Goal: Task Accomplishment & Management: Use online tool/utility

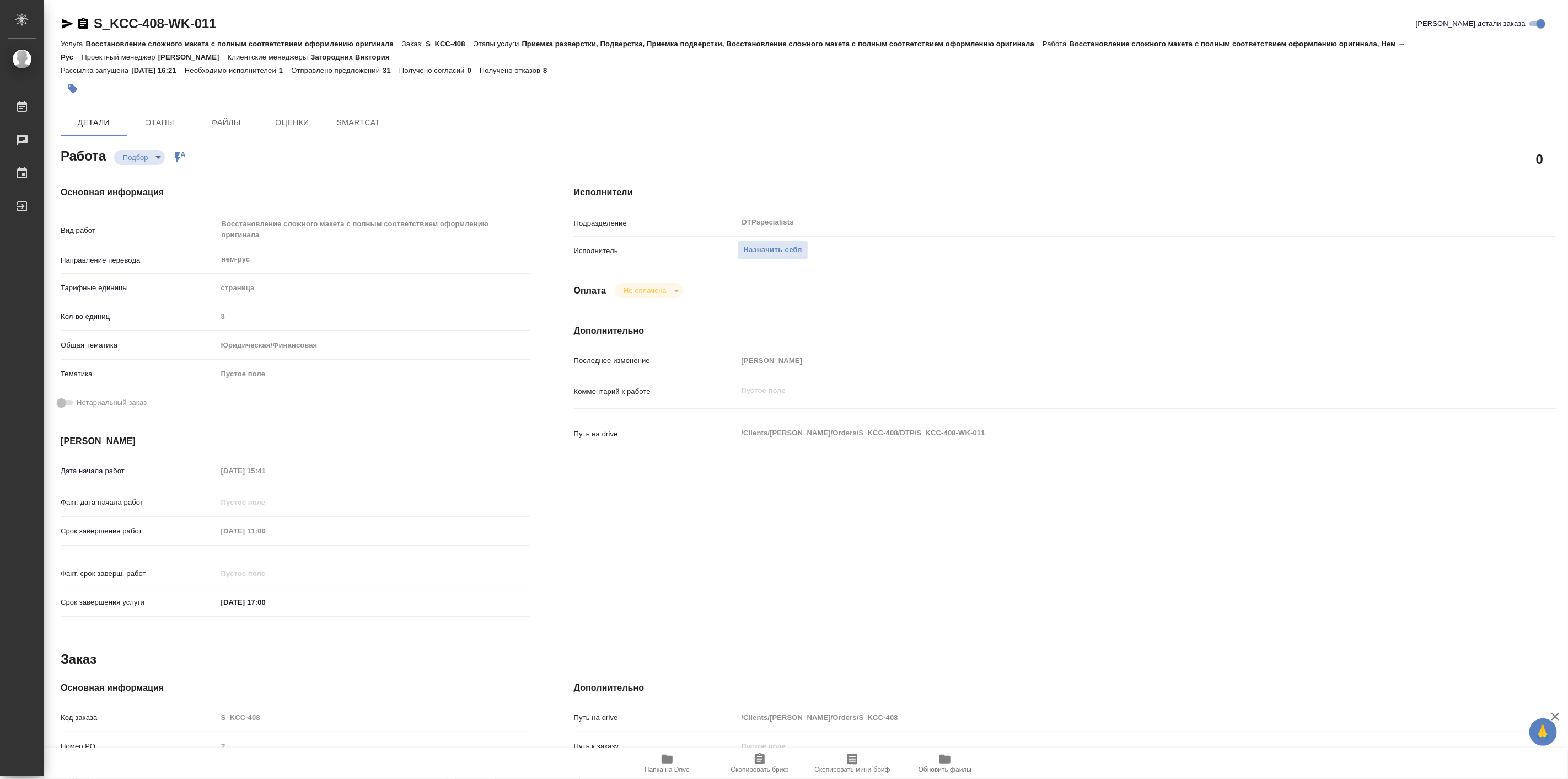
type textarea "x"
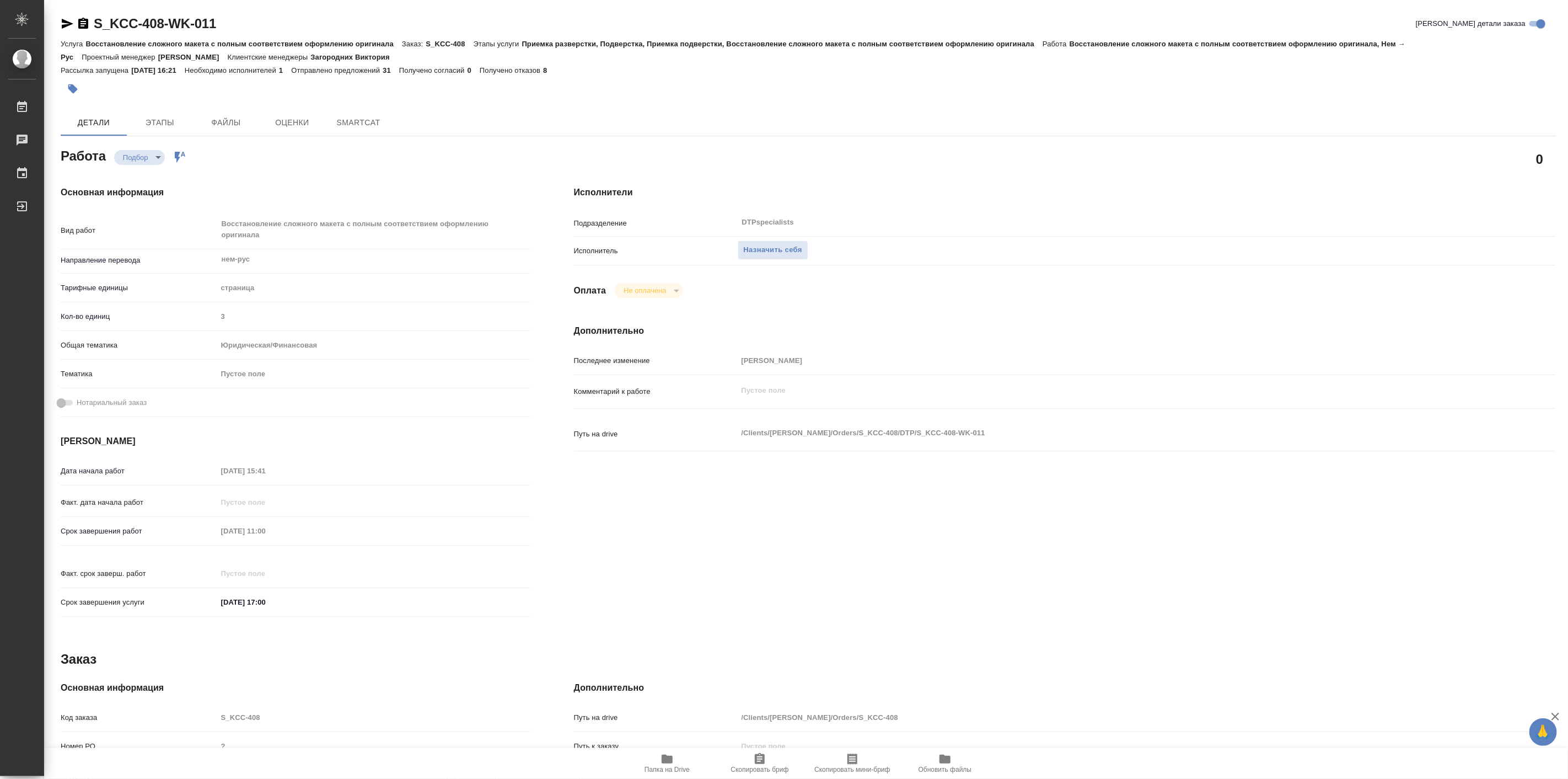
type textarea "x"
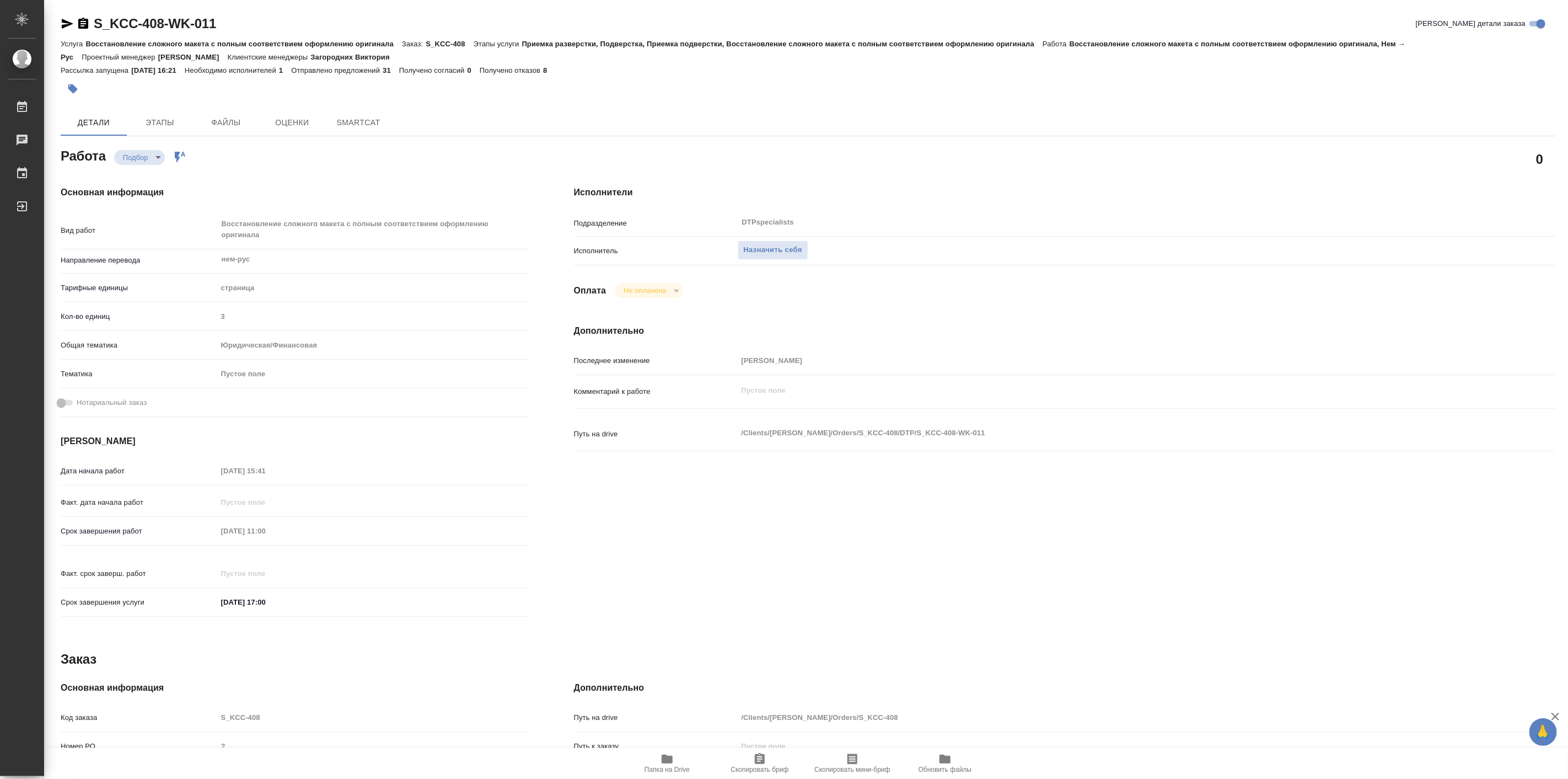
type textarea "x"
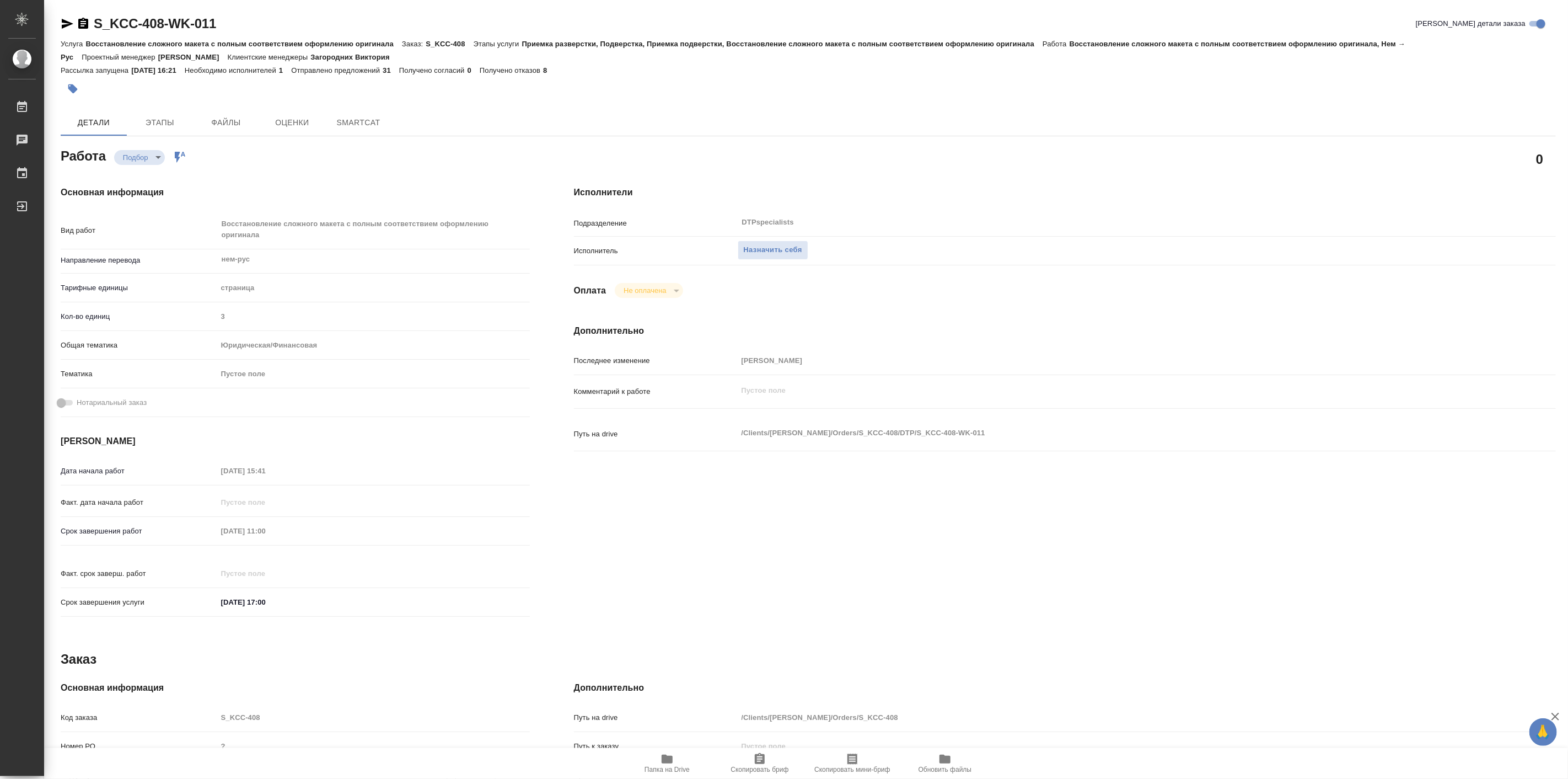
type textarea "x"
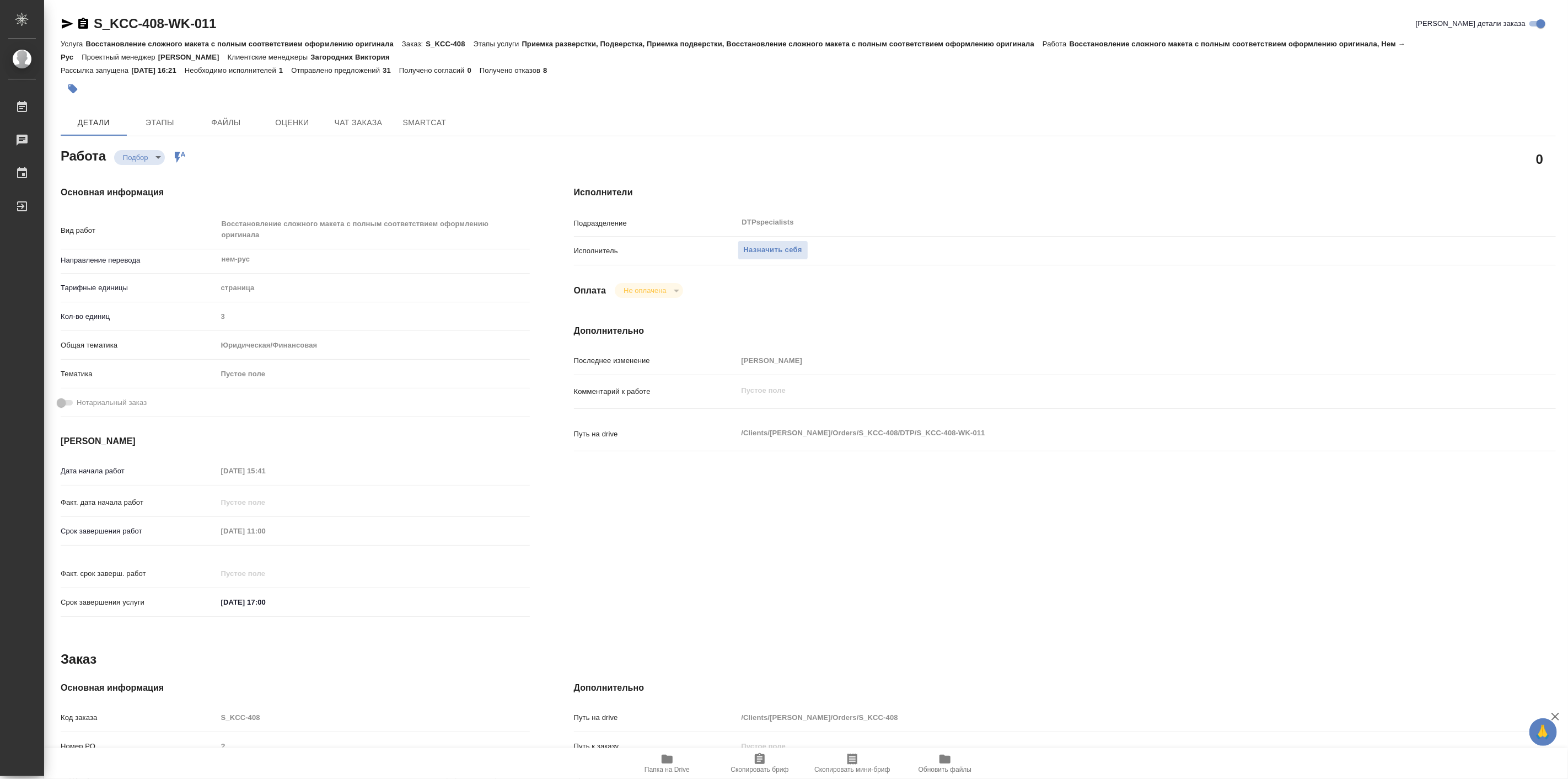
type textarea "x"
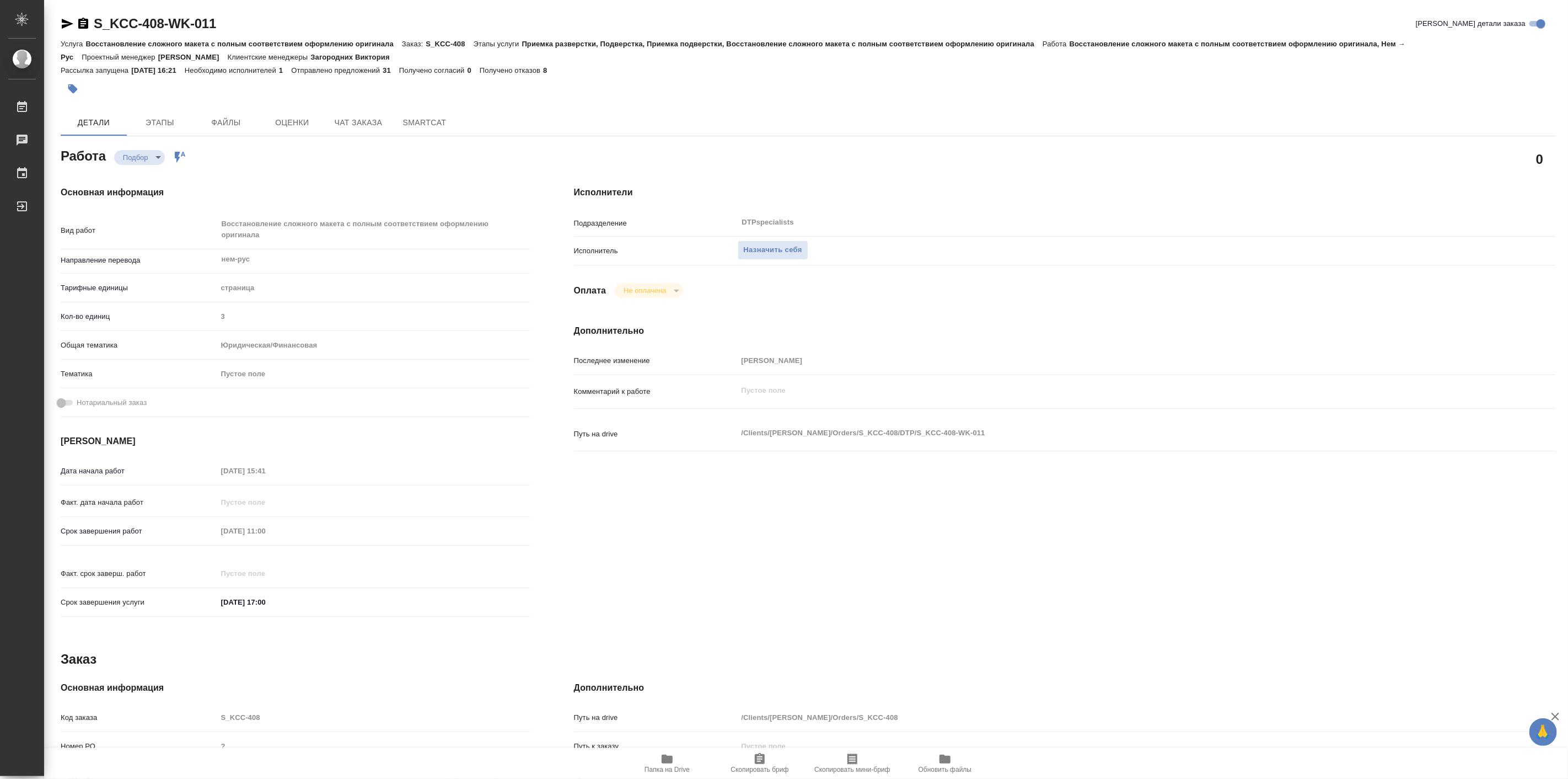
type textarea "x"
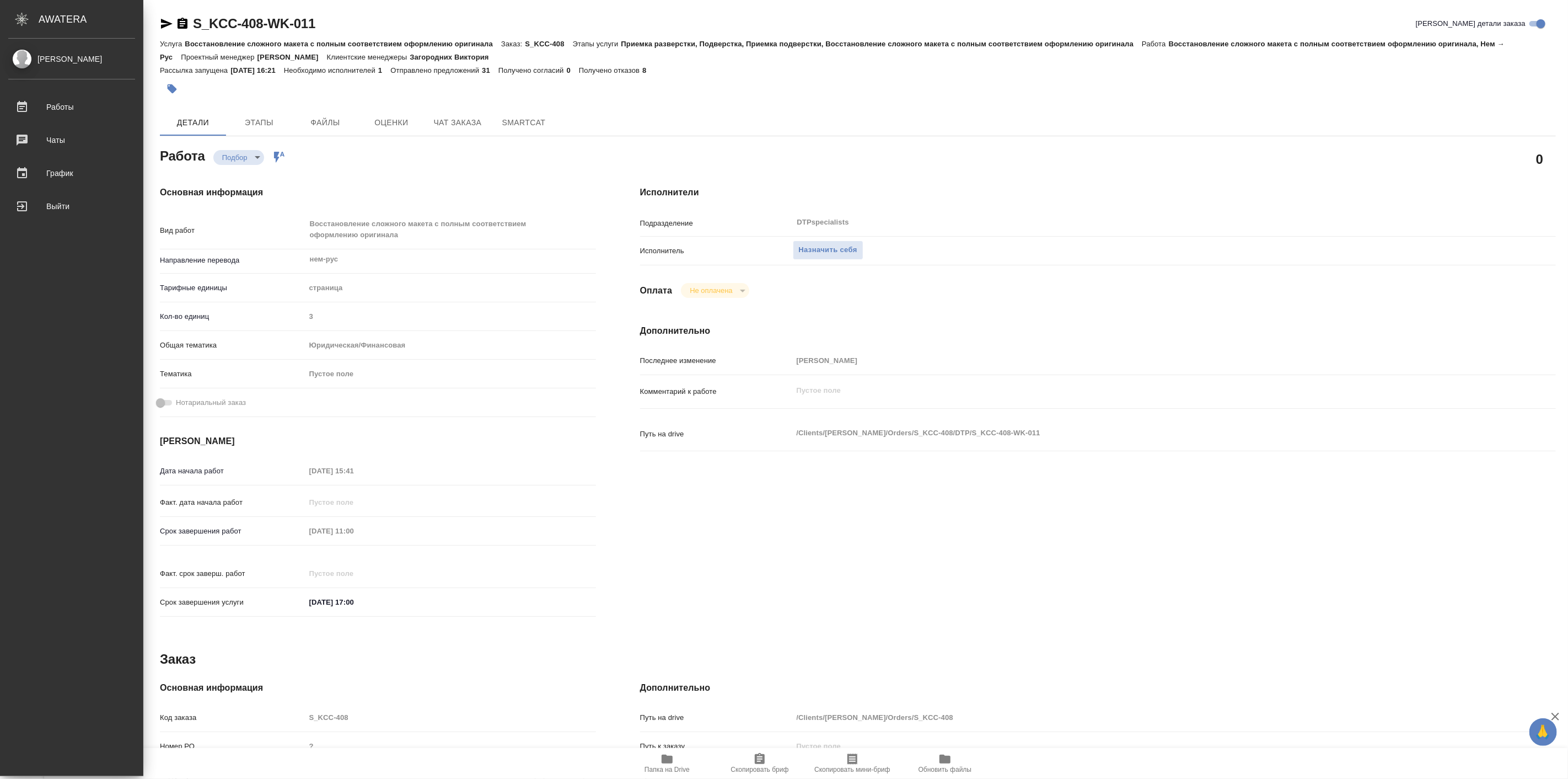
type textarea "x"
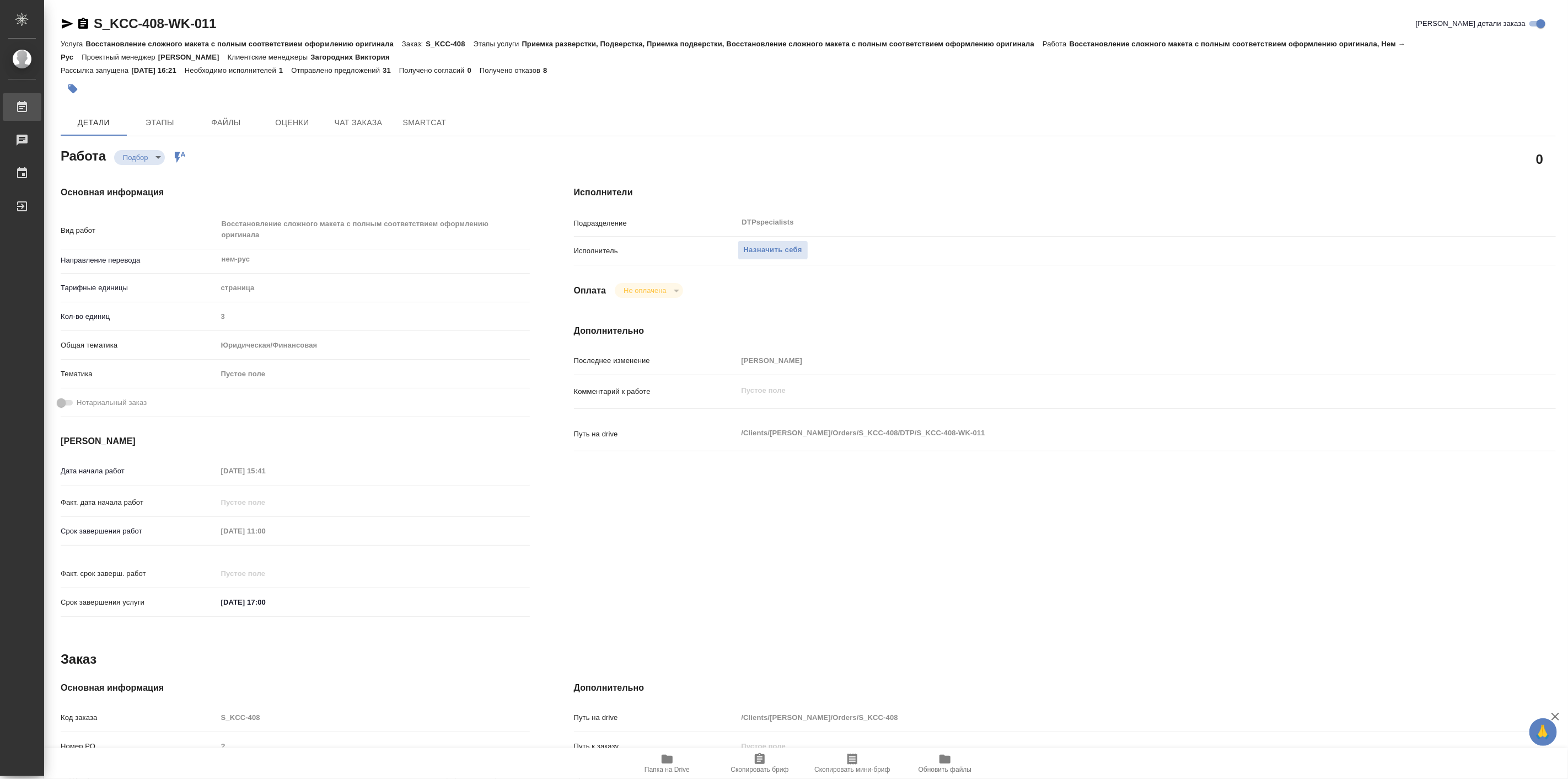
type textarea "x"
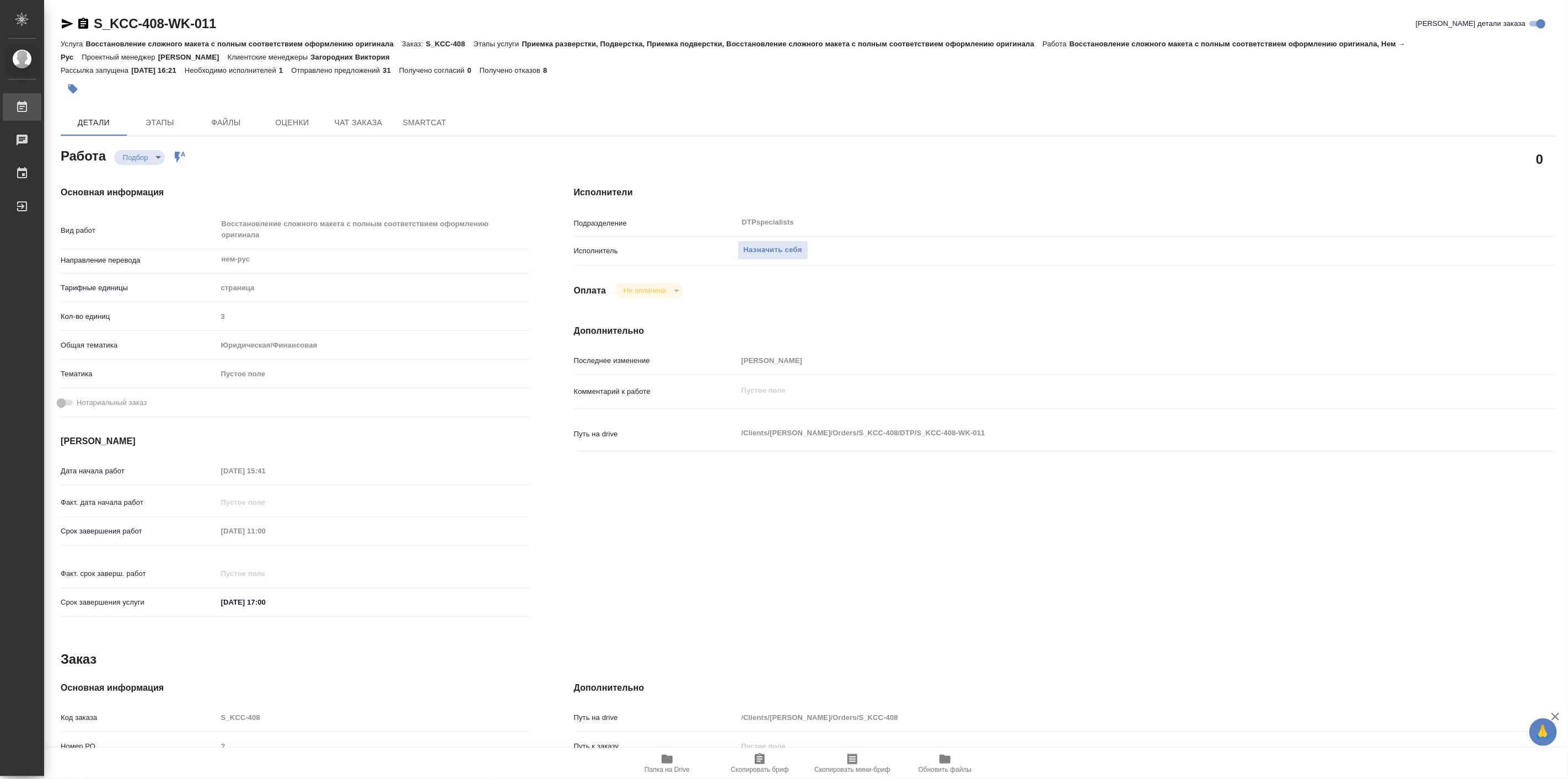
type textarea "x"
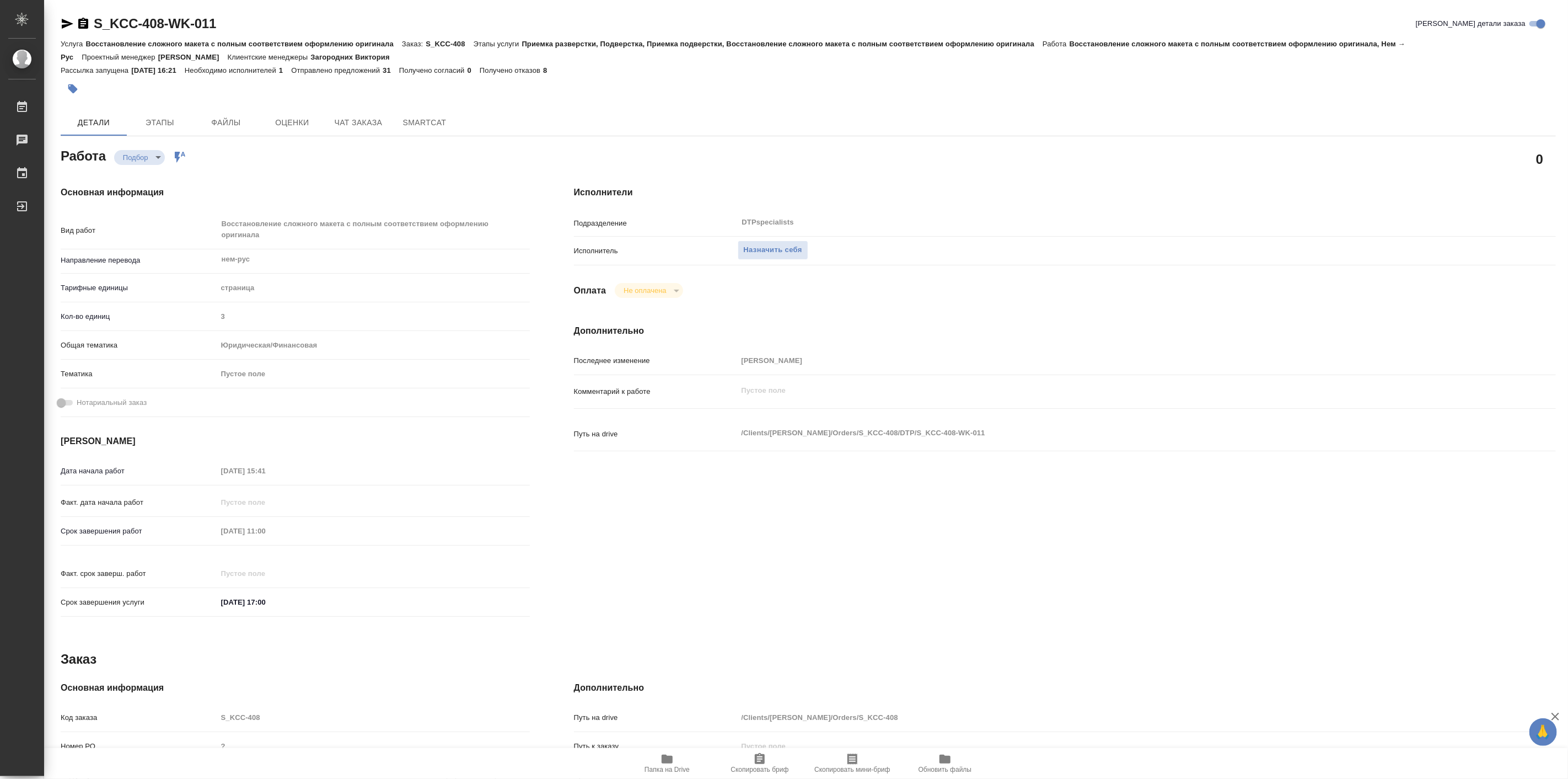
type textarea "x"
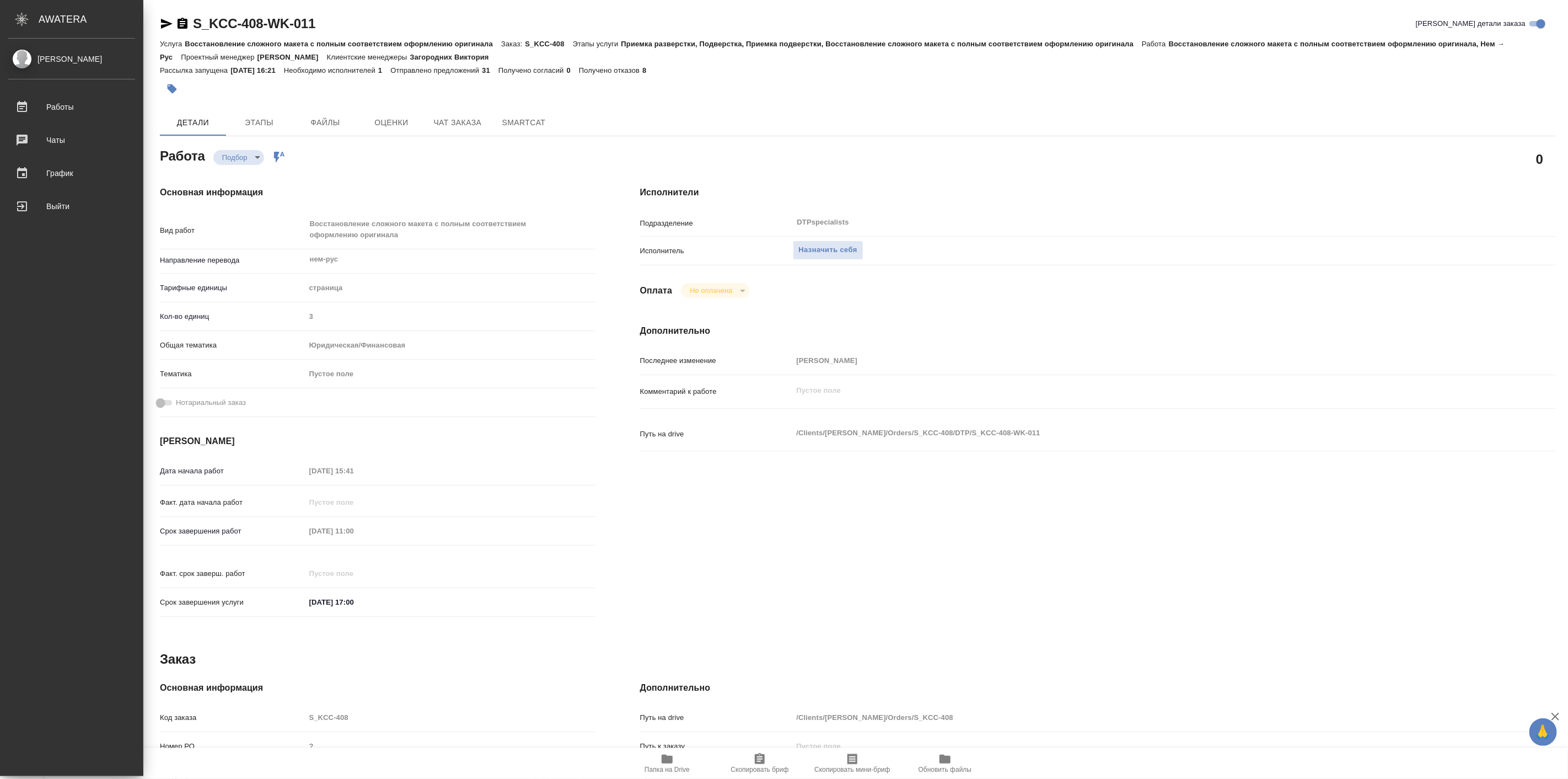
type textarea "x"
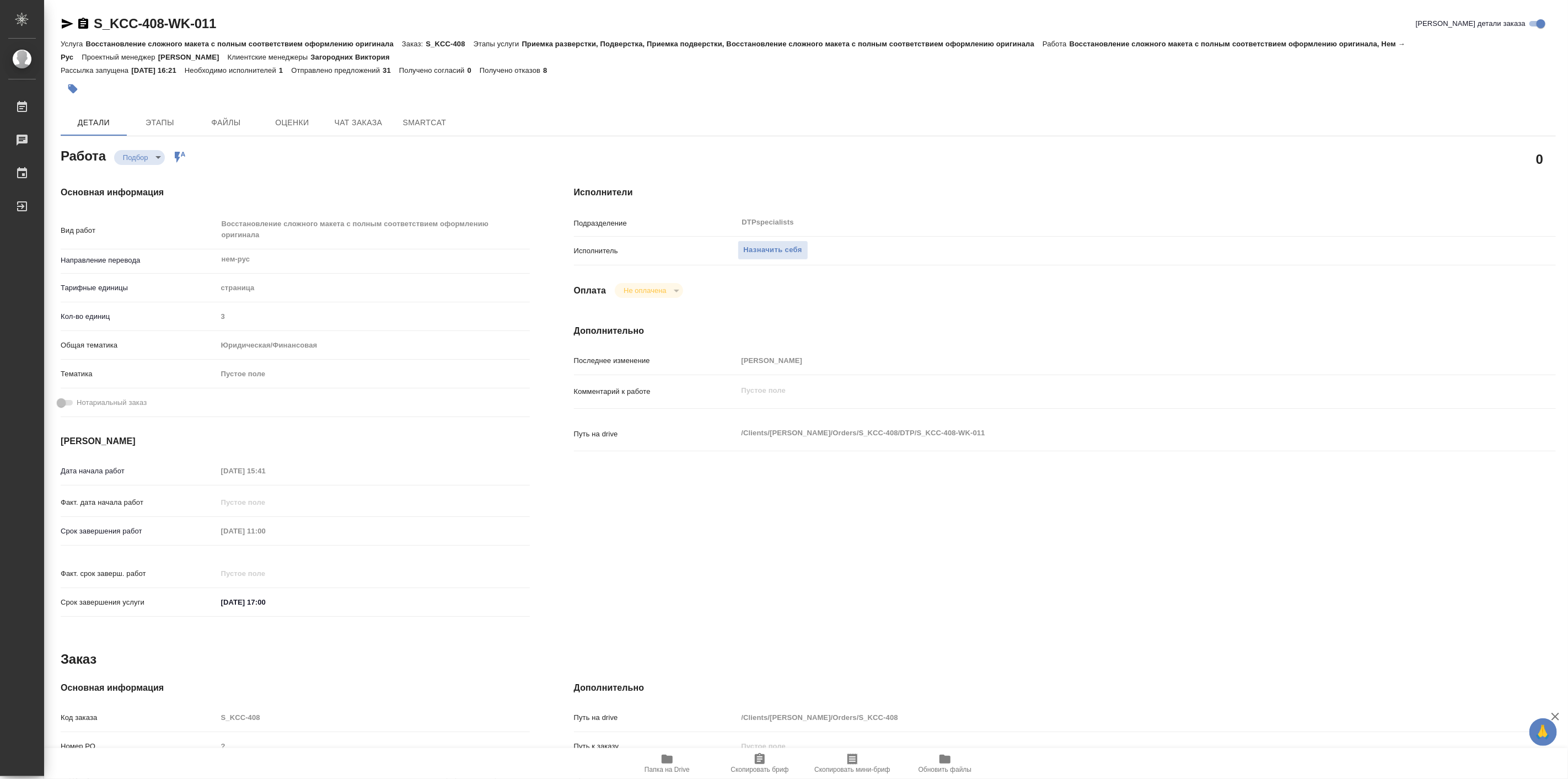
type textarea "x"
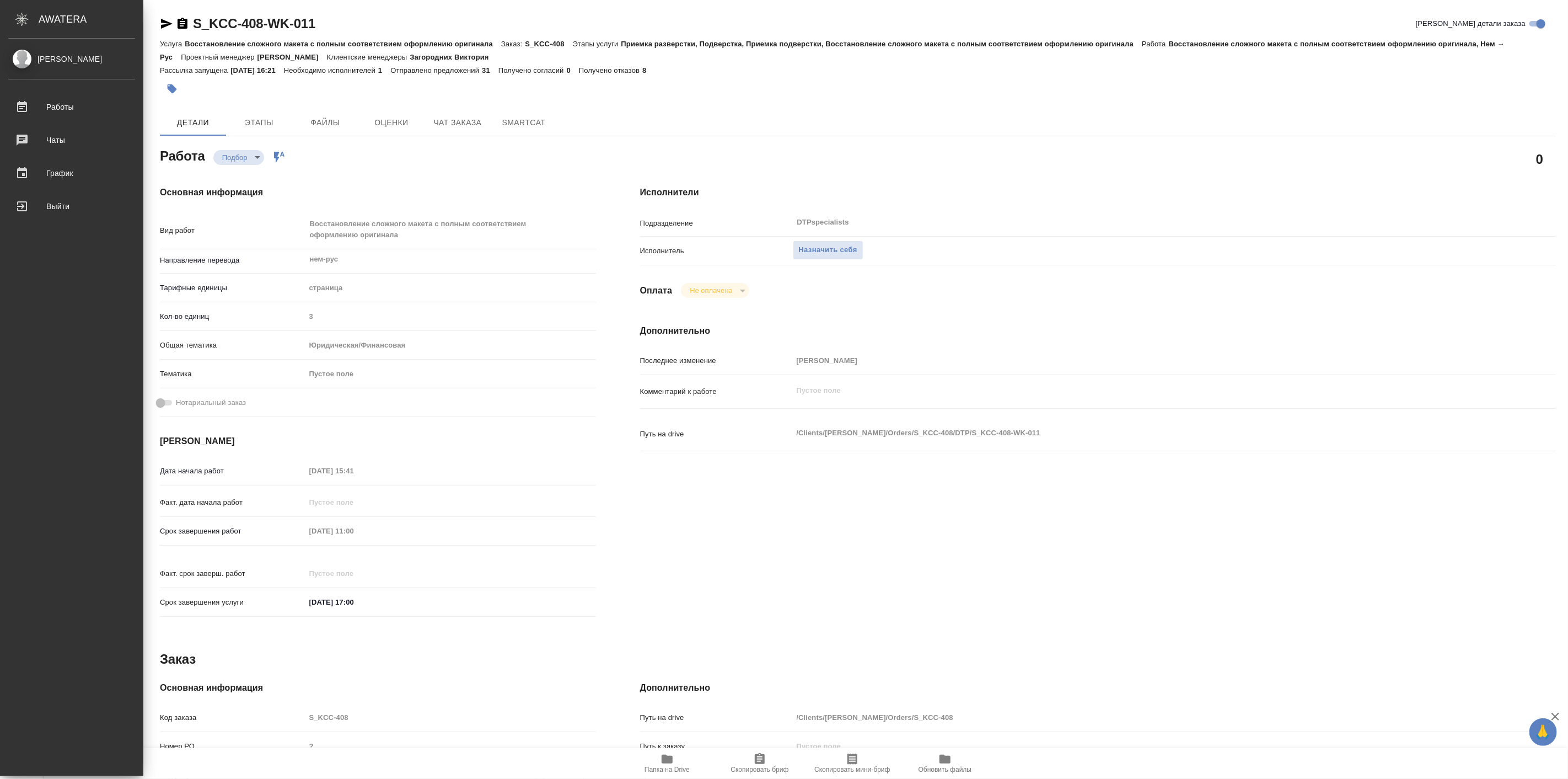
type textarea "x"
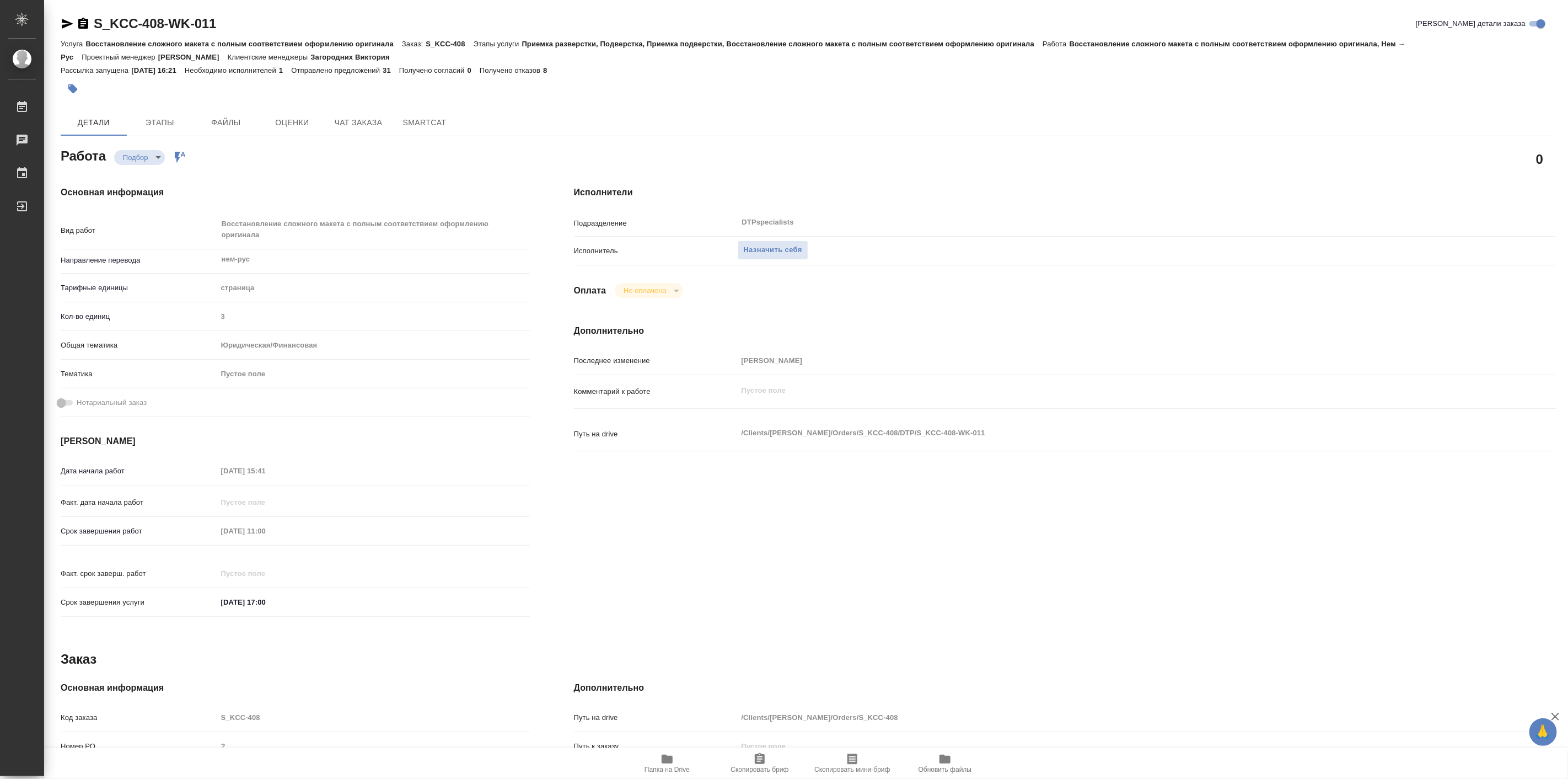
drag, startPoint x: 80, startPoint y: 16, endPoint x: 95, endPoint y: 14, distance: 15.1
click at [95, 14] on div "S_KCC-408-WK-011 Кратко детали заказа Услуга Восстановление сложного макета с п…" at bounding box center [809, 488] width 1508 height 977
drag, startPoint x: 92, startPoint y: 13, endPoint x: 164, endPoint y: 23, distance: 72.7
click at [164, 23] on div "S_KCC-408-WK-011 Кратко детали заказа Услуга Восстановление сложного макета с п…" at bounding box center [809, 488] width 1508 height 977
copy link "S_KCC-408"
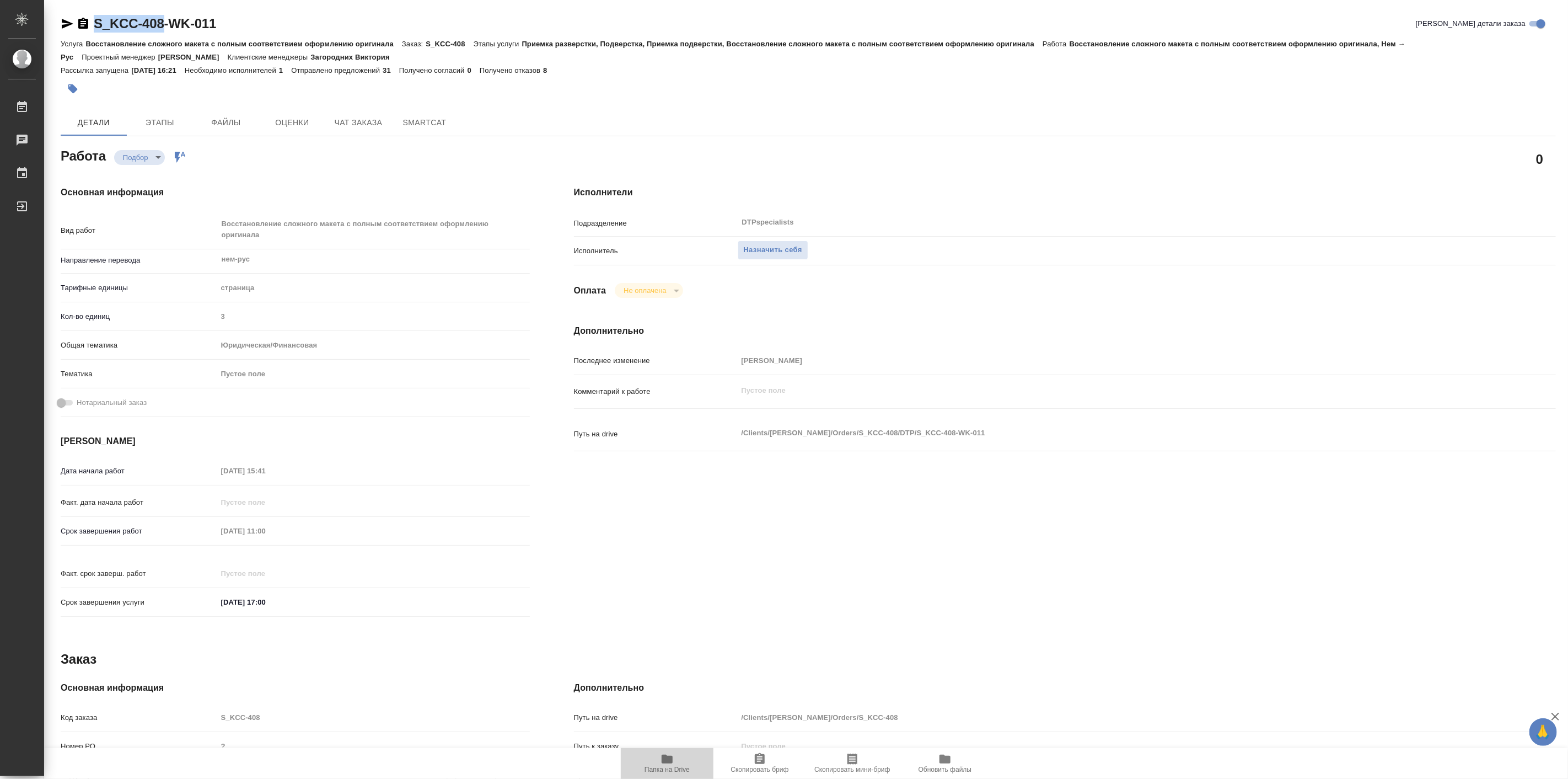
click at [671, 767] on span "Папка на Drive" at bounding box center [667, 769] width 45 height 8
type textarea "x"
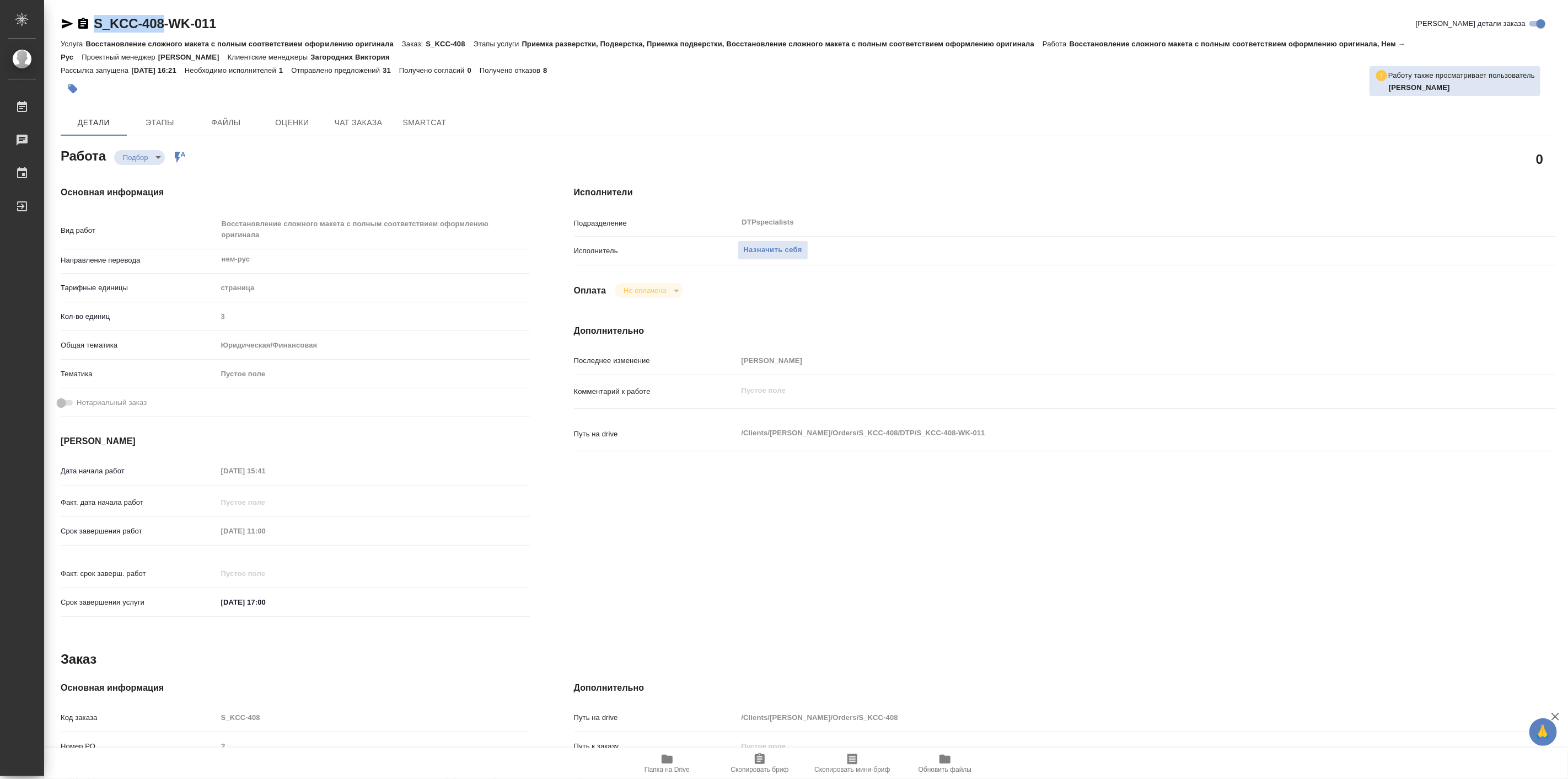
type textarea "x"
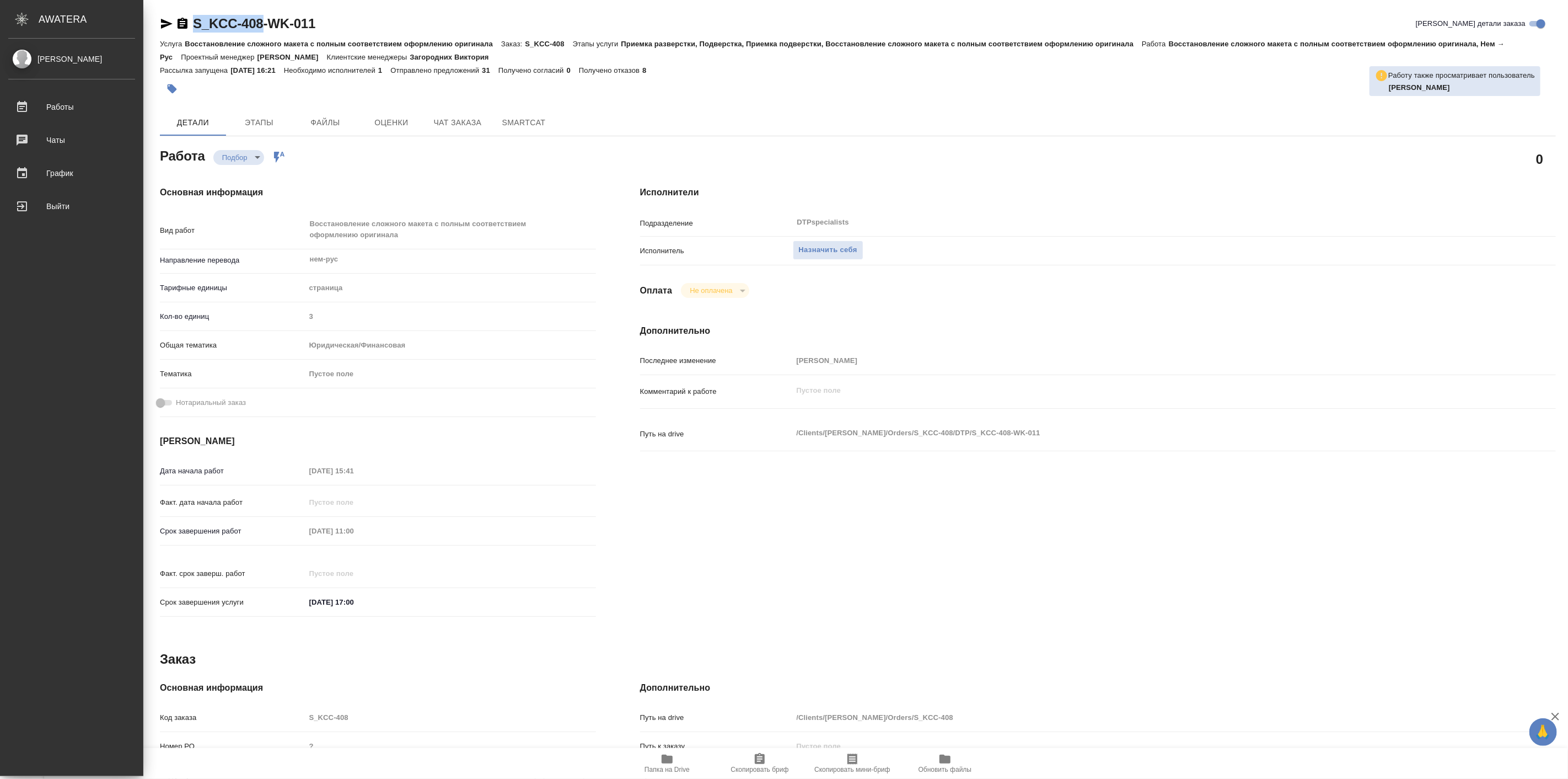
type textarea "x"
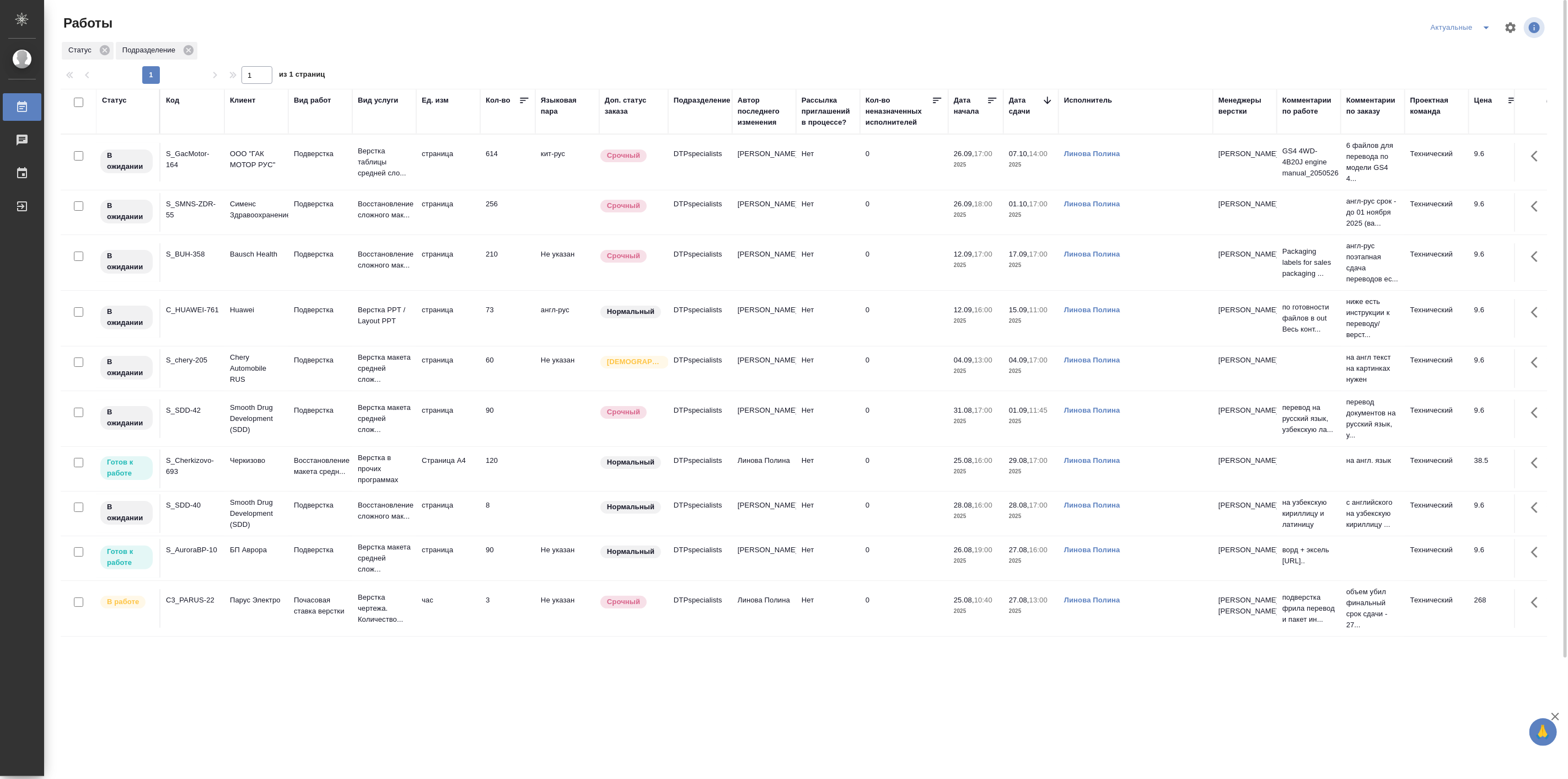
click at [306, 577] on td "Подверстка" at bounding box center [320, 558] width 64 height 39
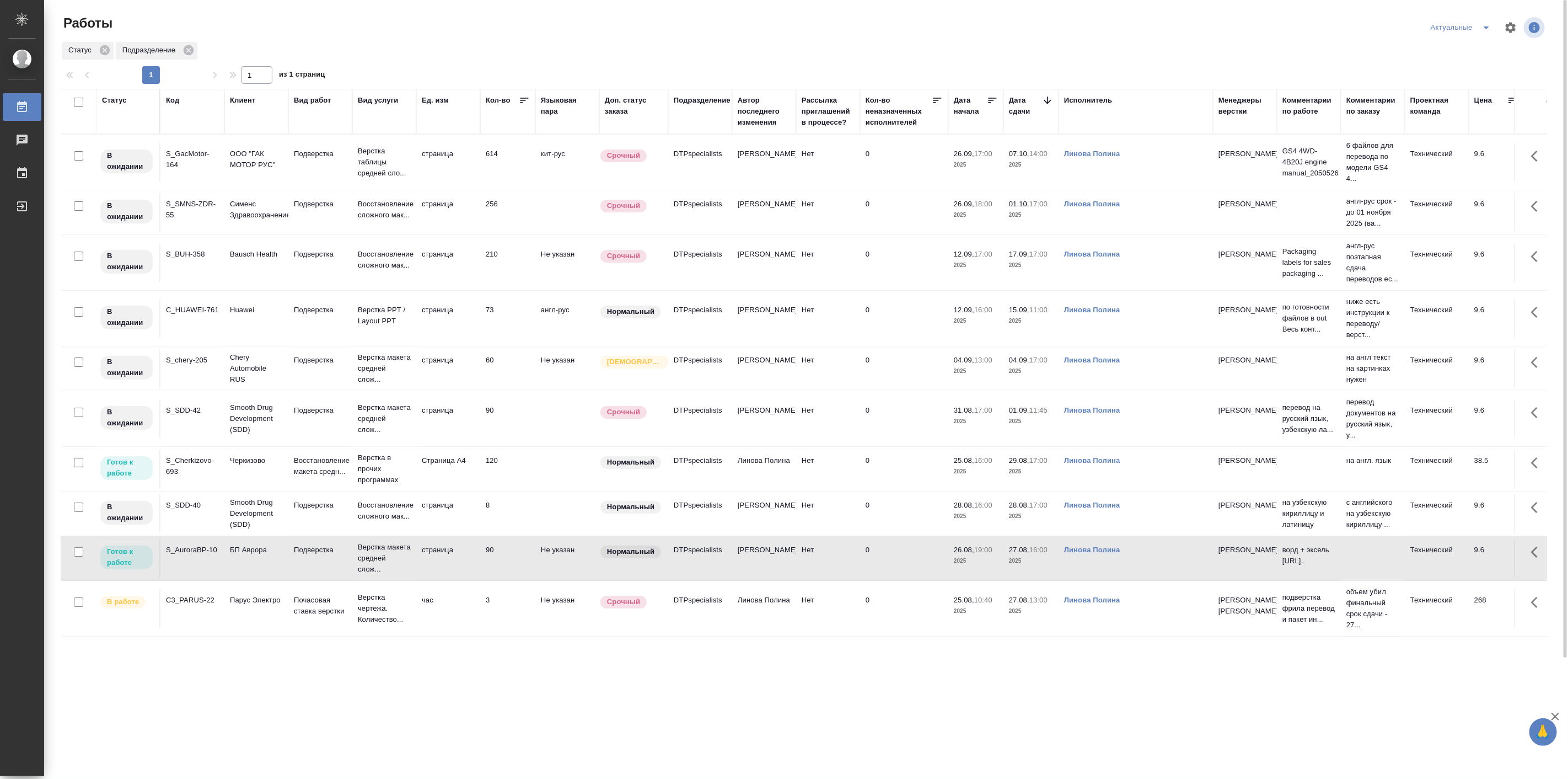
click at [306, 577] on td "Подверстка" at bounding box center [320, 558] width 64 height 39
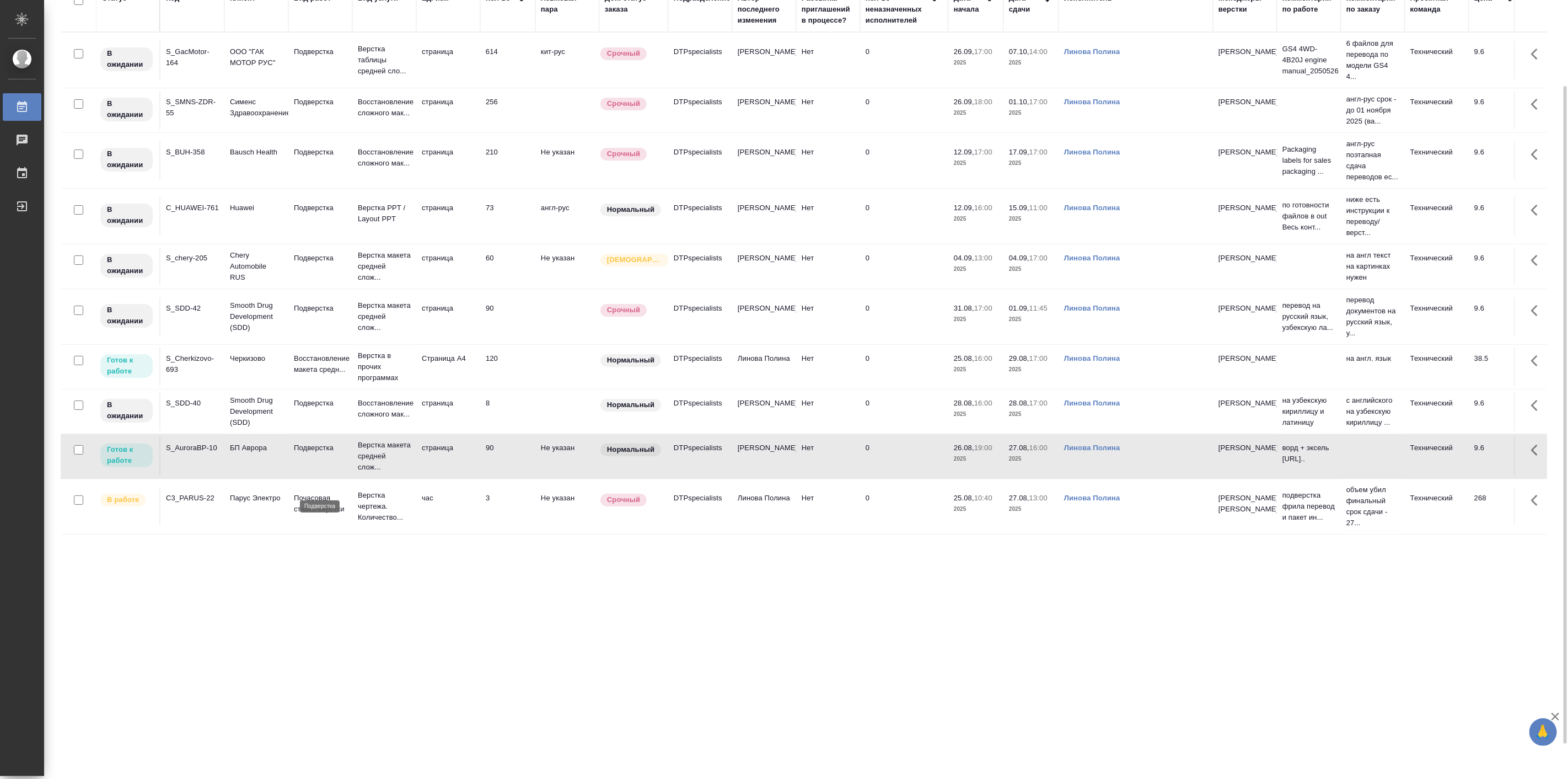
click at [296, 454] on p "Подверстка" at bounding box center [320, 447] width 53 height 11
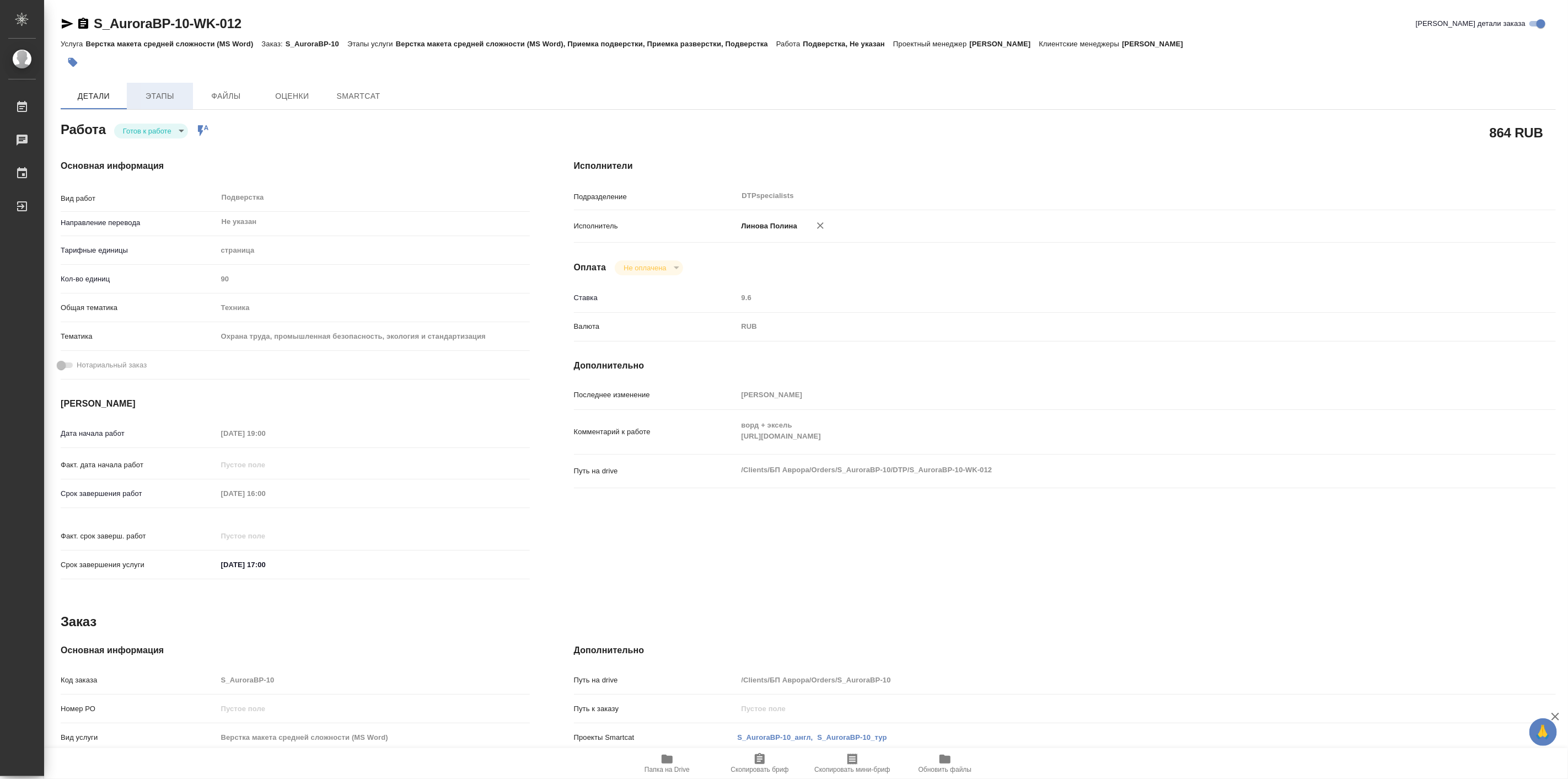
type textarea "x"
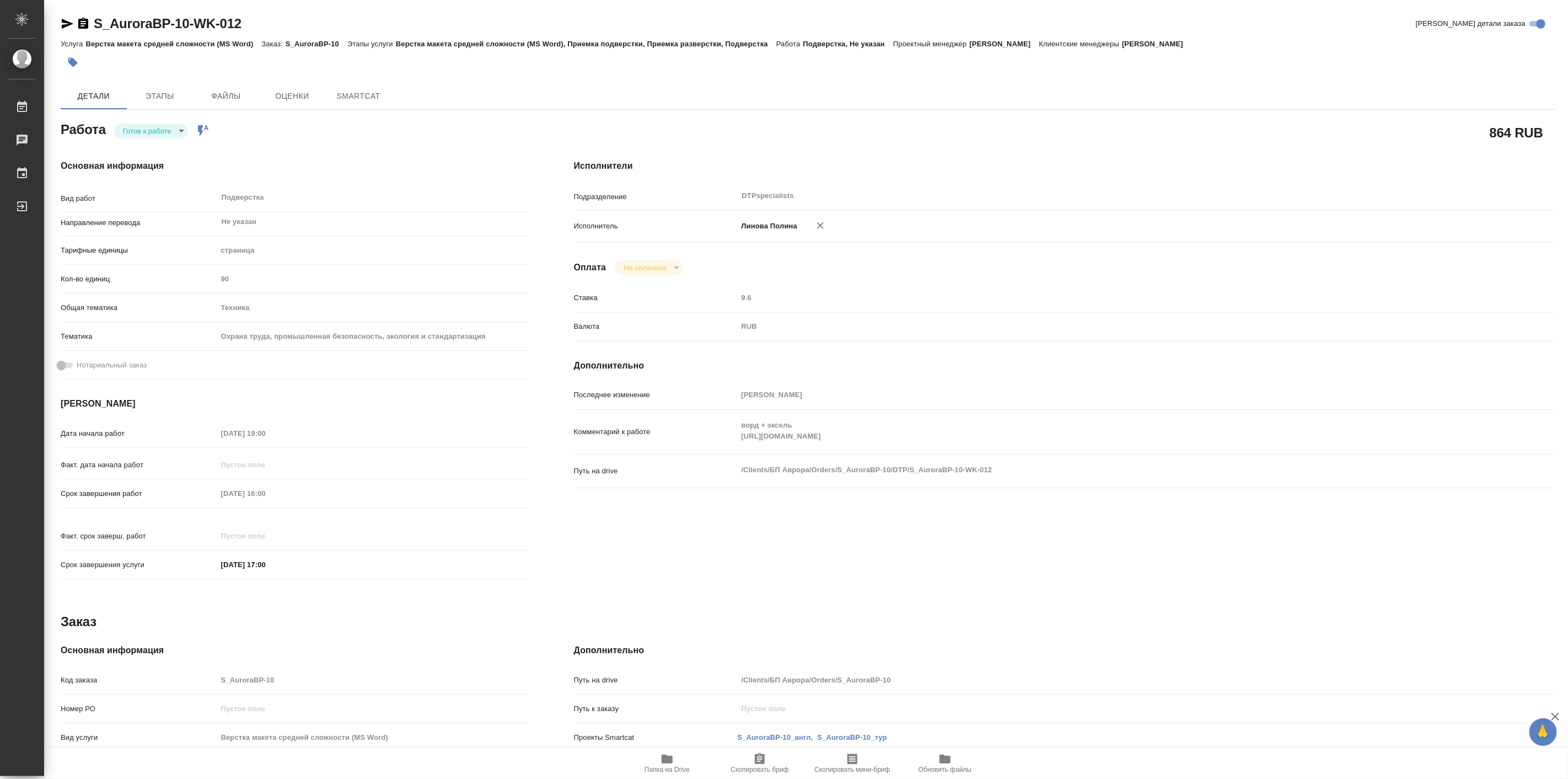
type textarea "x"
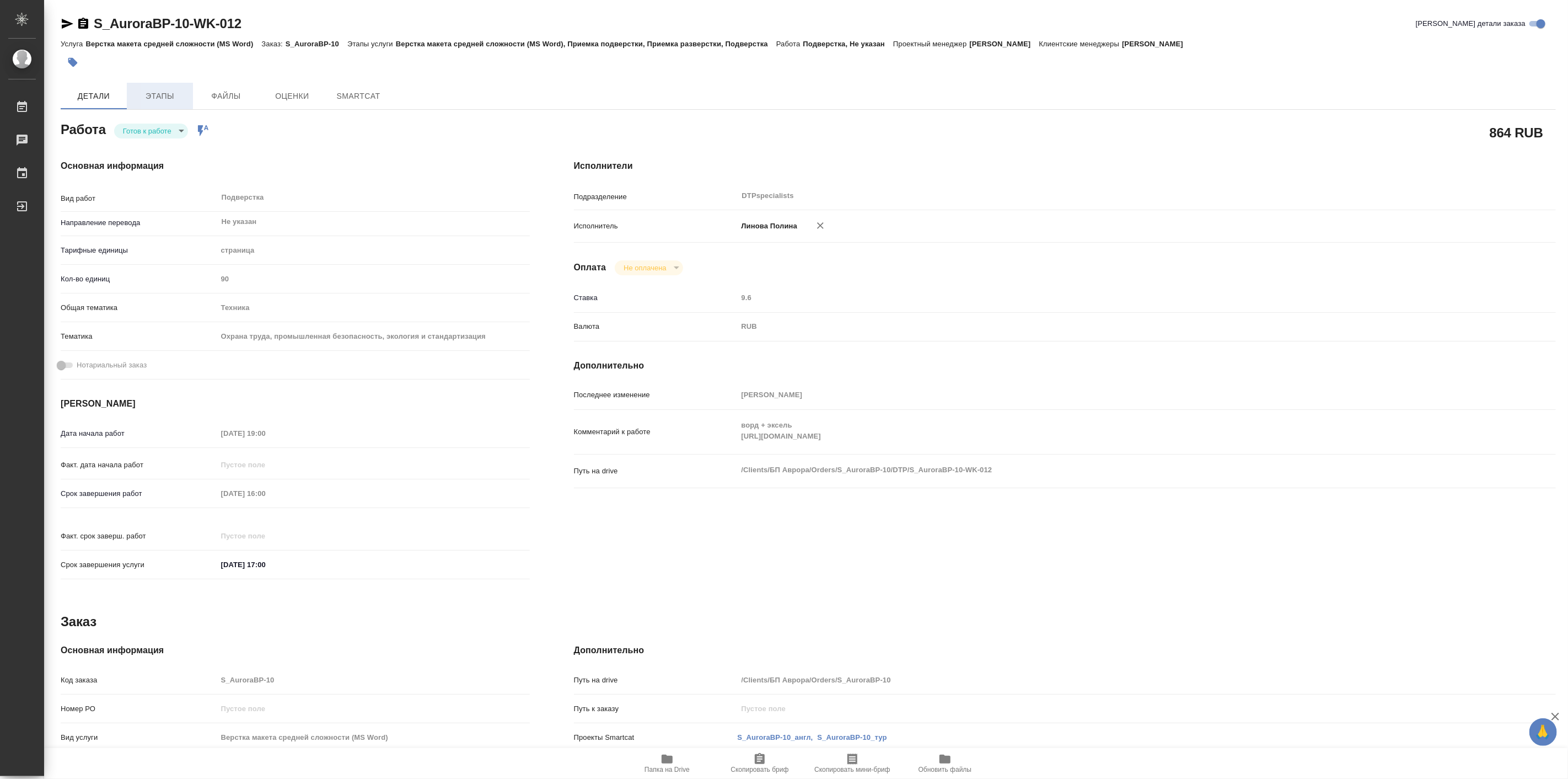
click at [169, 106] on button "Этапы" at bounding box center [159, 96] width 67 height 26
type textarea "x"
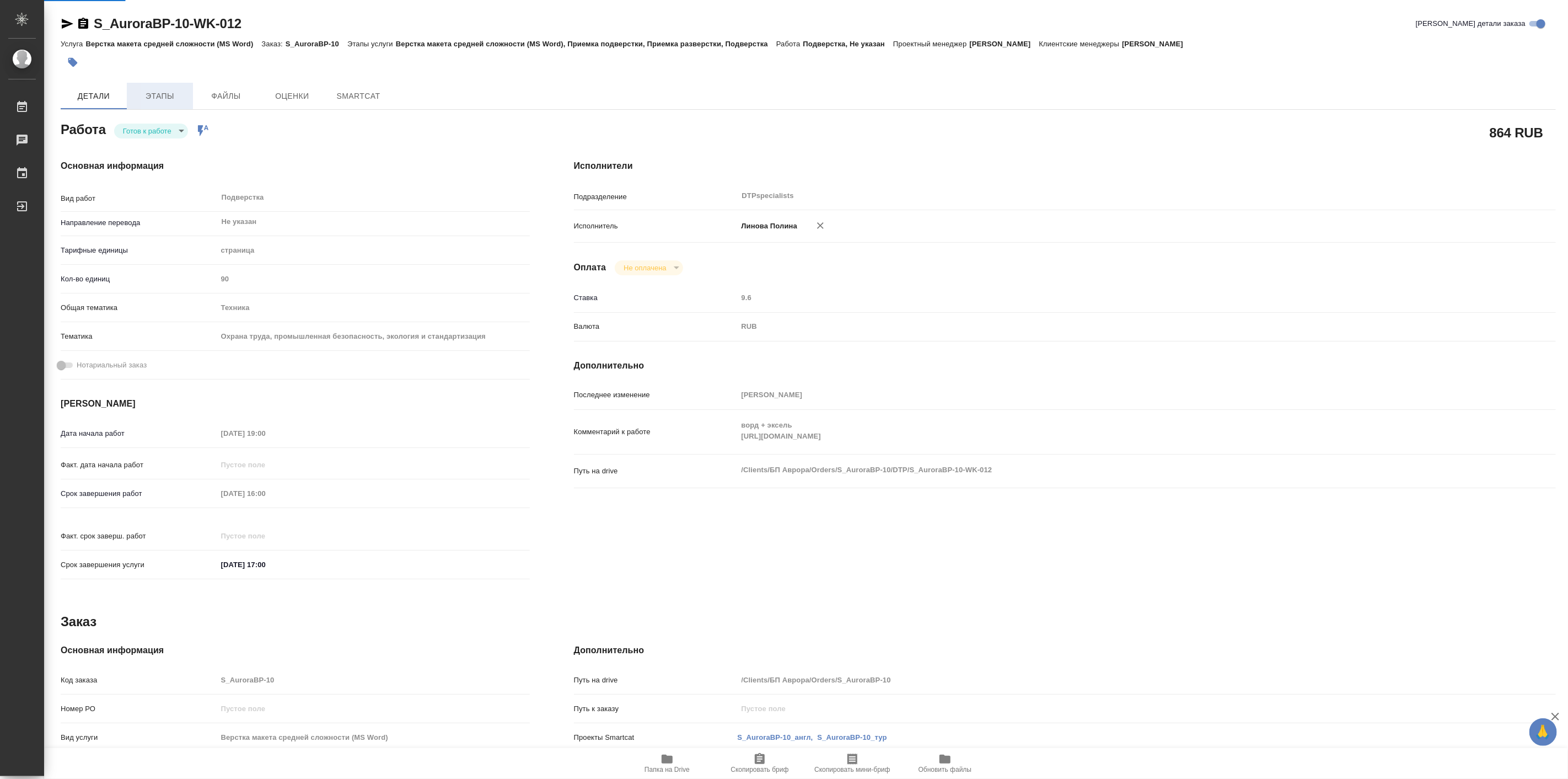
type textarea "x"
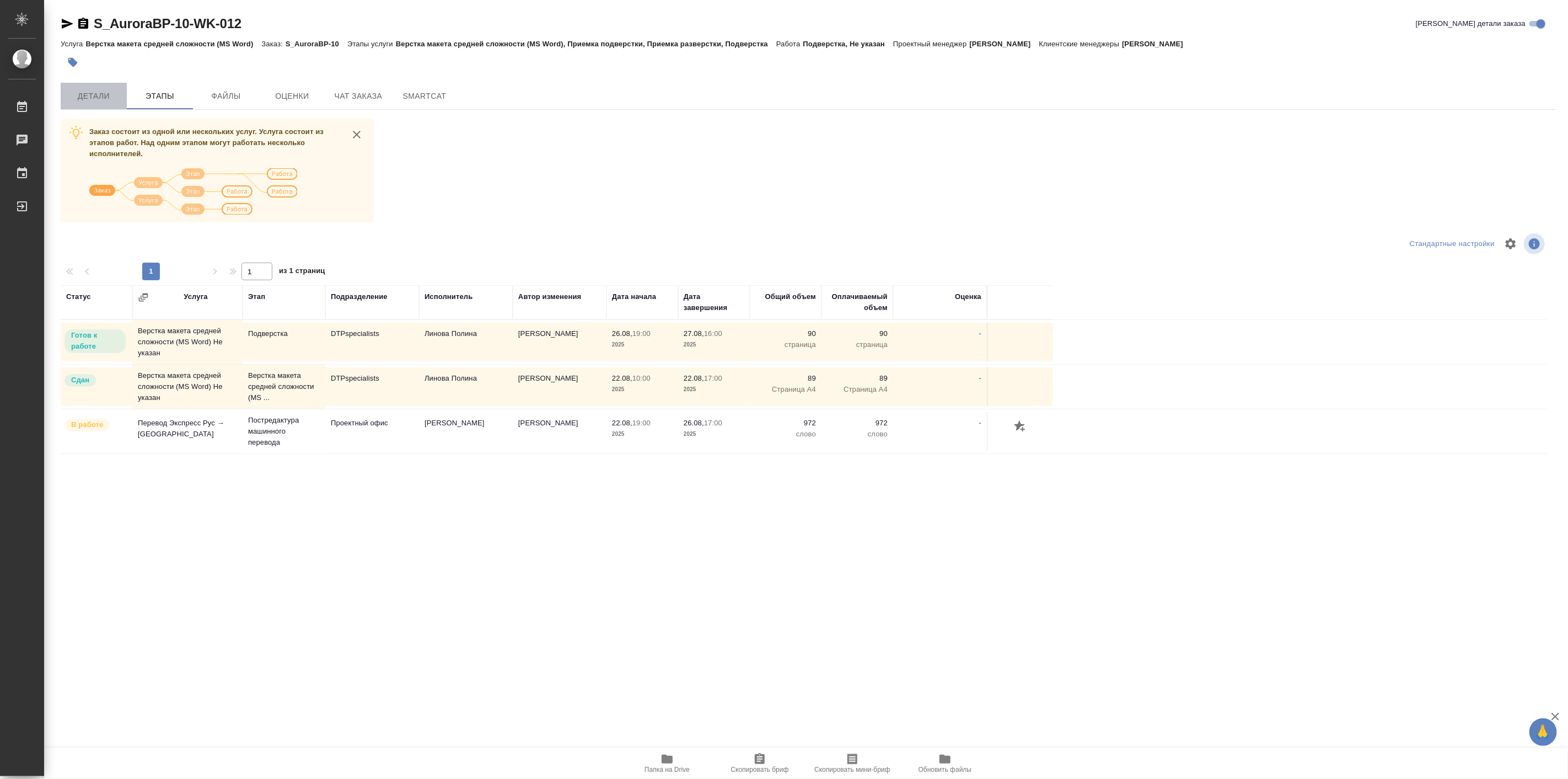
click at [101, 95] on span "Детали" at bounding box center [94, 97] width 53 height 14
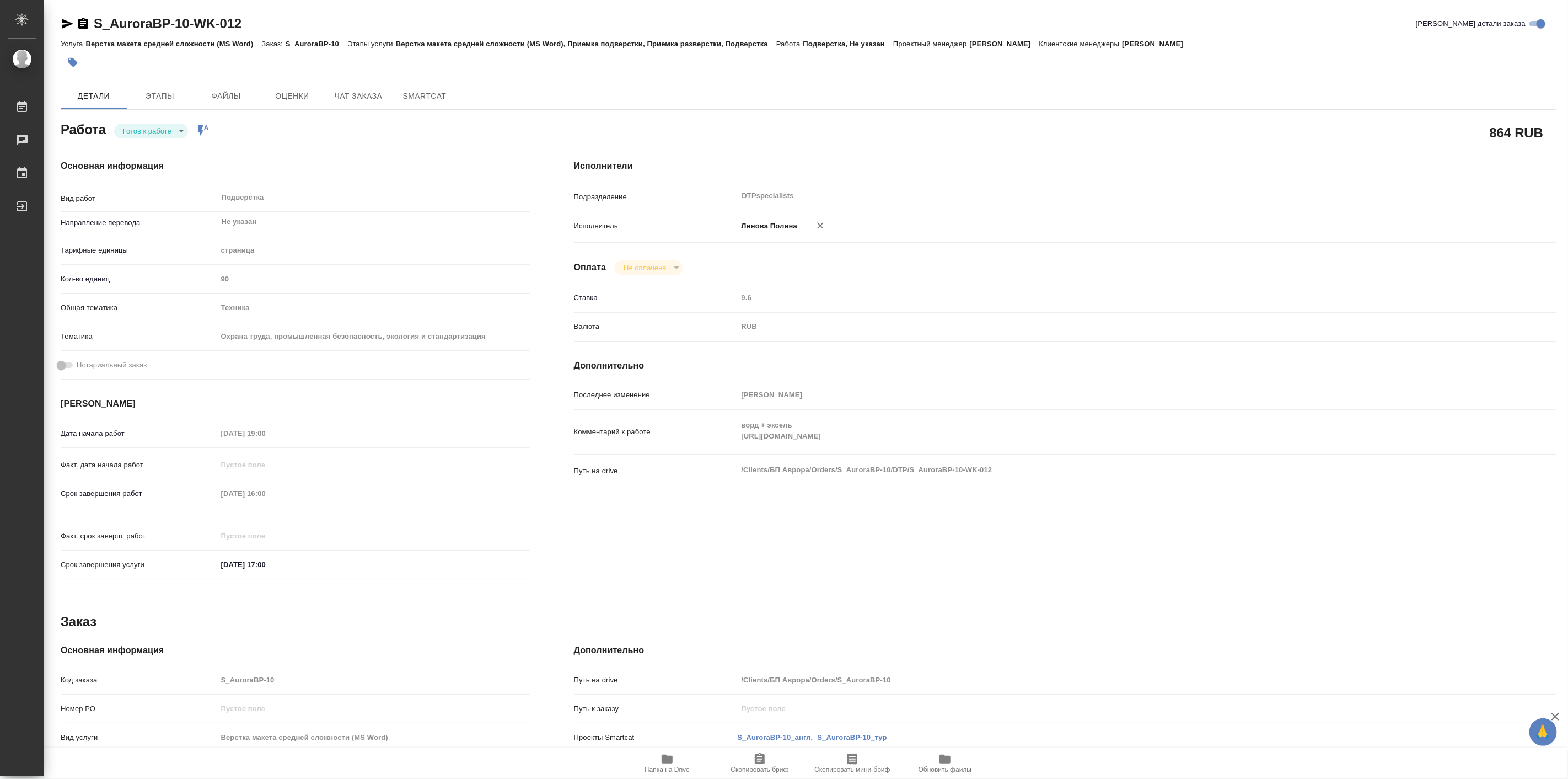
type textarea "x"
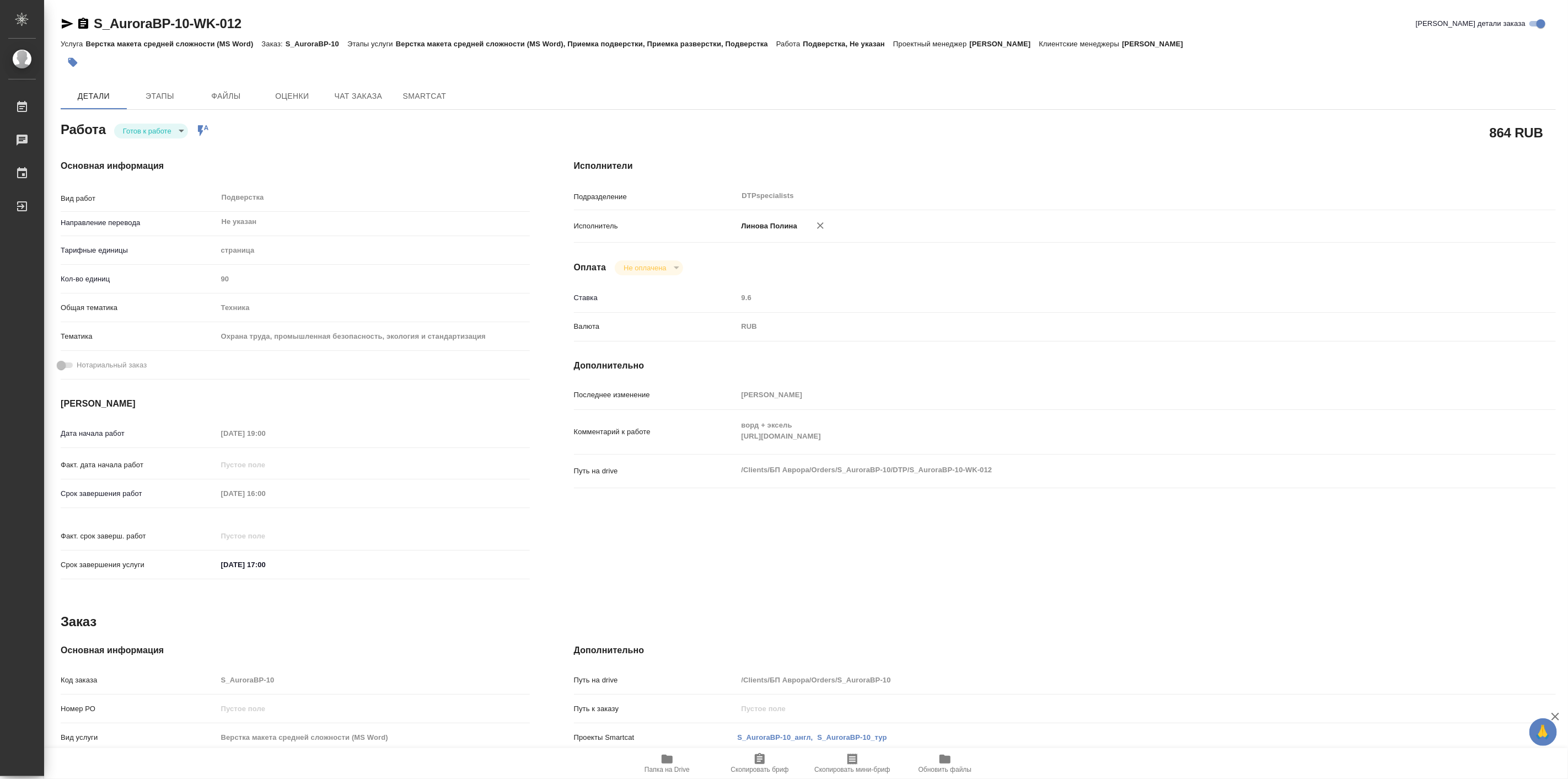
type textarea "x"
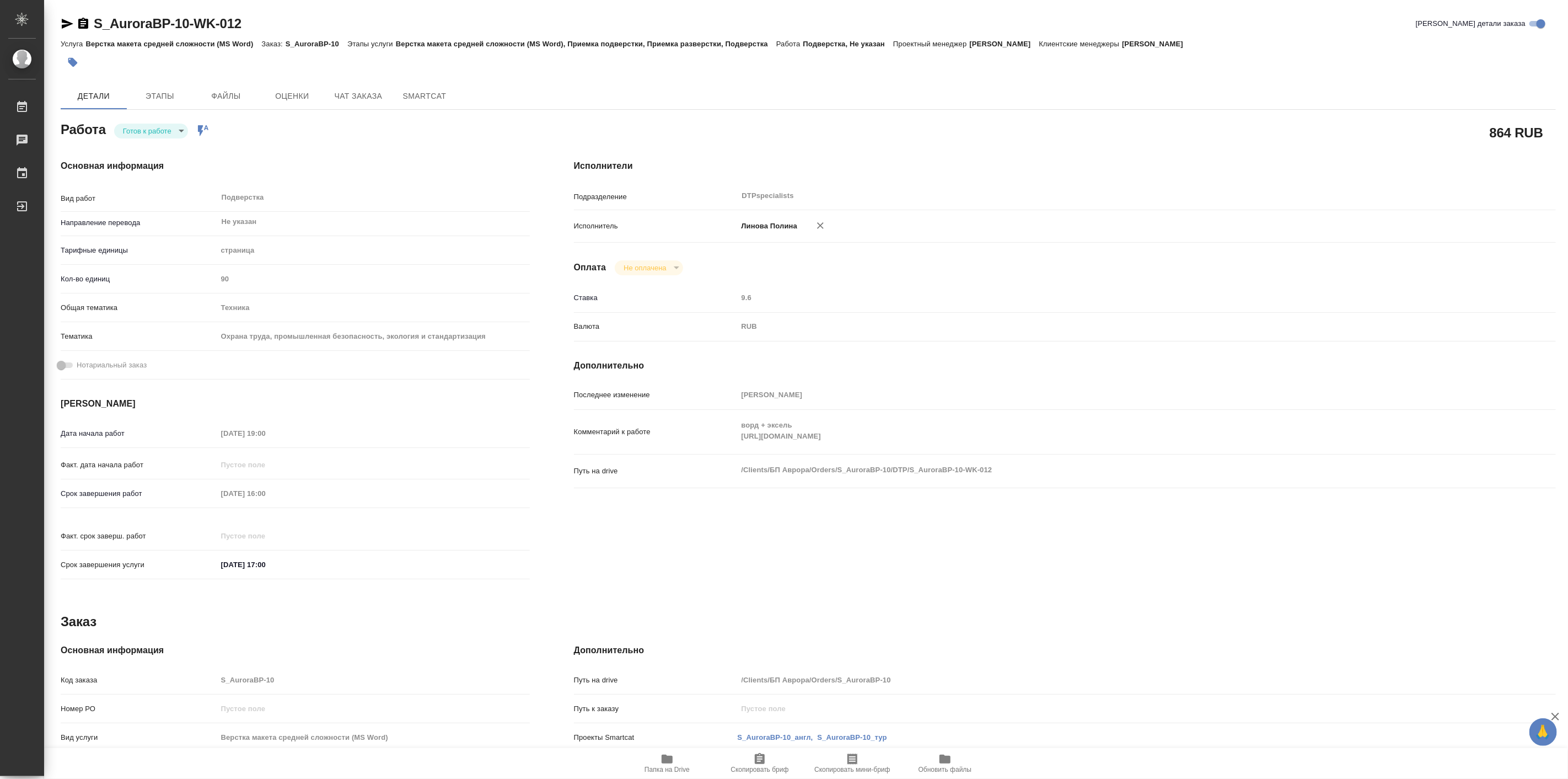
click at [163, 135] on body "🙏 .cls-1 fill:#fff; AWATERA Linova Polina Работы Чаты График Выйти S_AuroraBP-1…" at bounding box center [784, 389] width 1568 height 779
type textarea "x"
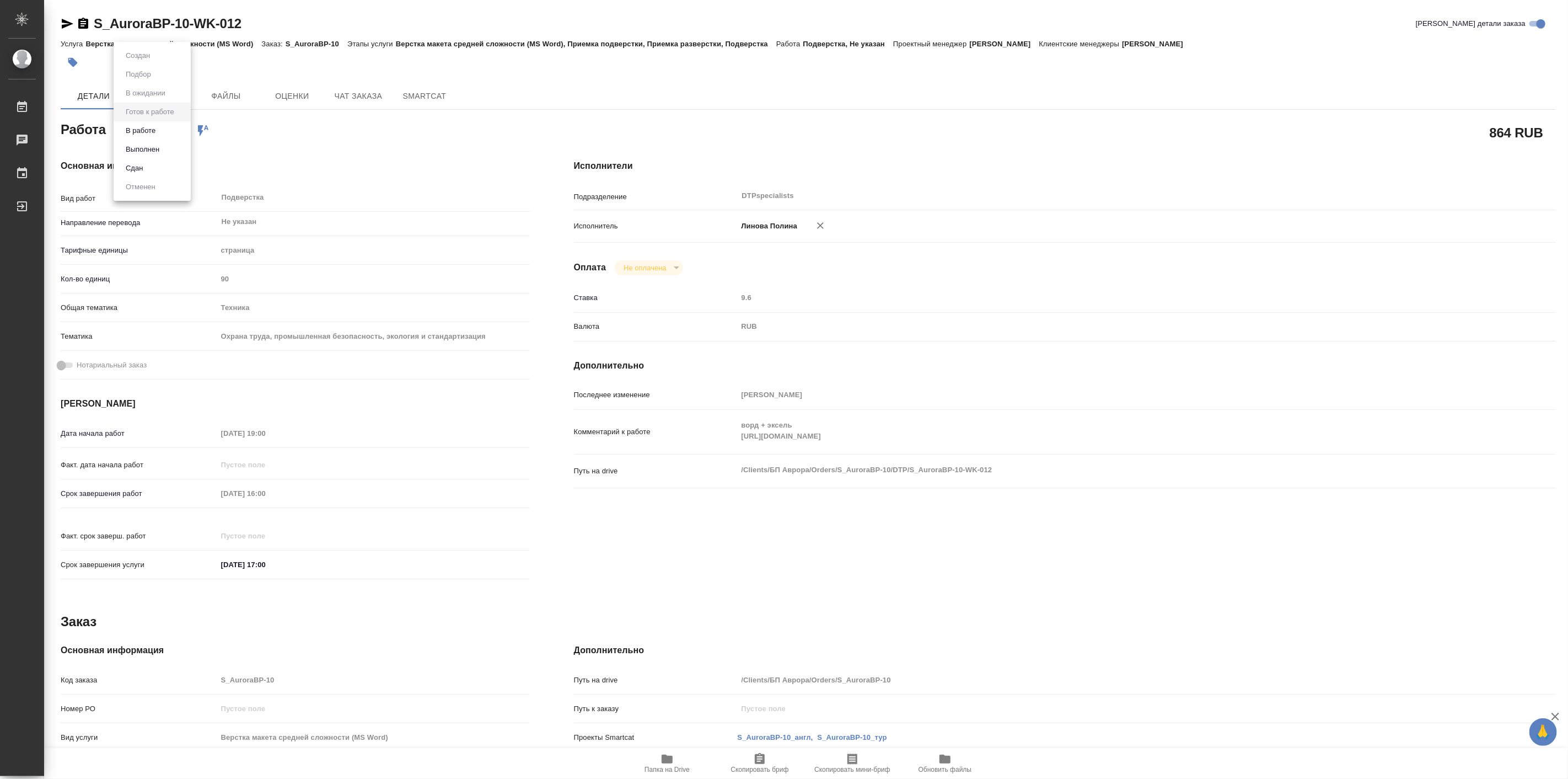
type textarea "x"
click at [161, 134] on li "В работе" at bounding box center [152, 130] width 77 height 18
drag, startPoint x: 90, startPoint y: 0, endPoint x: 180, endPoint y: 17, distance: 91.6
click at [180, 17] on div "S_AuroraBP-10-WK-012 Кратко детали заказа Услуга Верстка макета средней сложнос…" at bounding box center [809, 469] width 1508 height 939
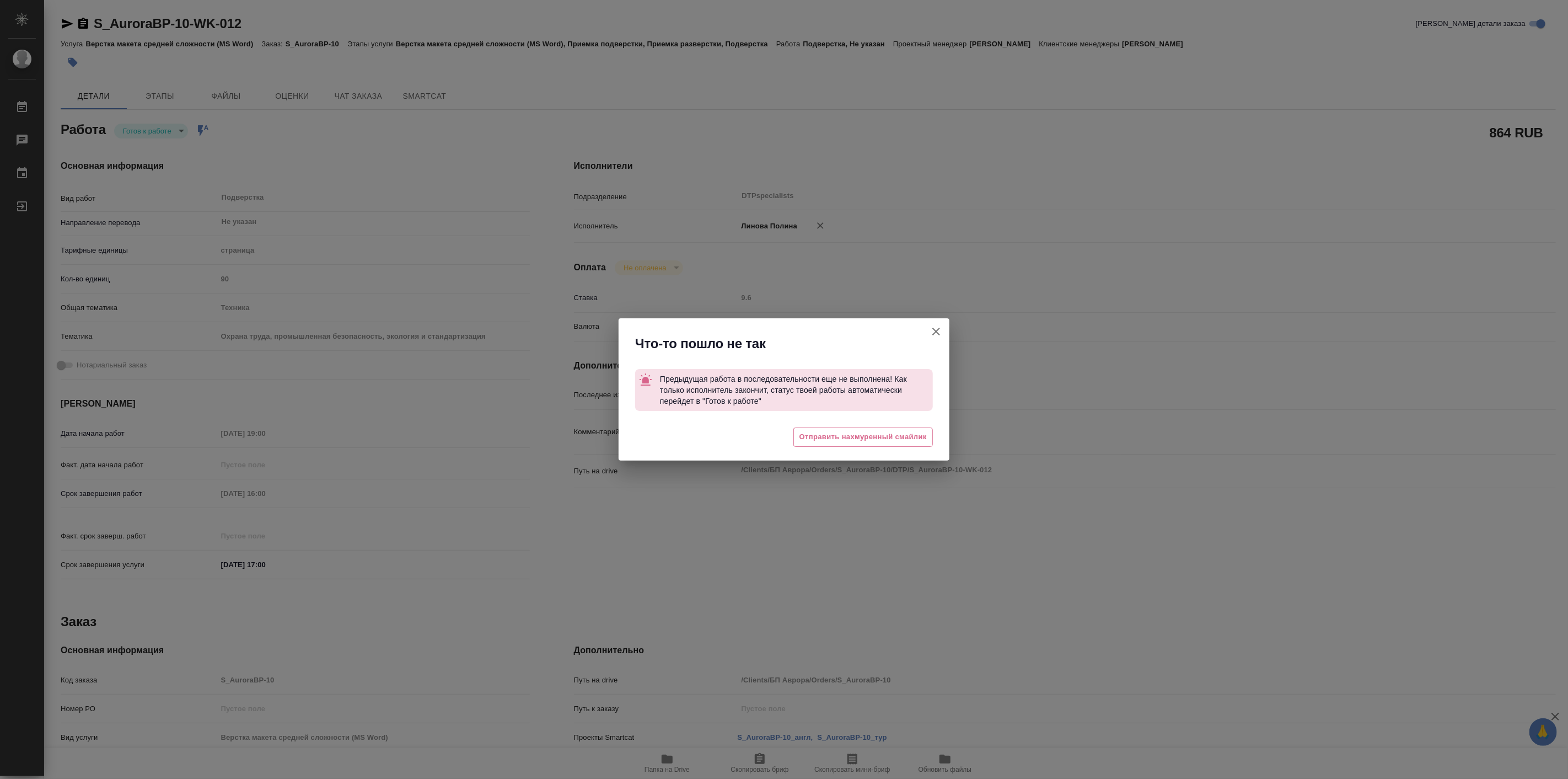
type textarea "x"
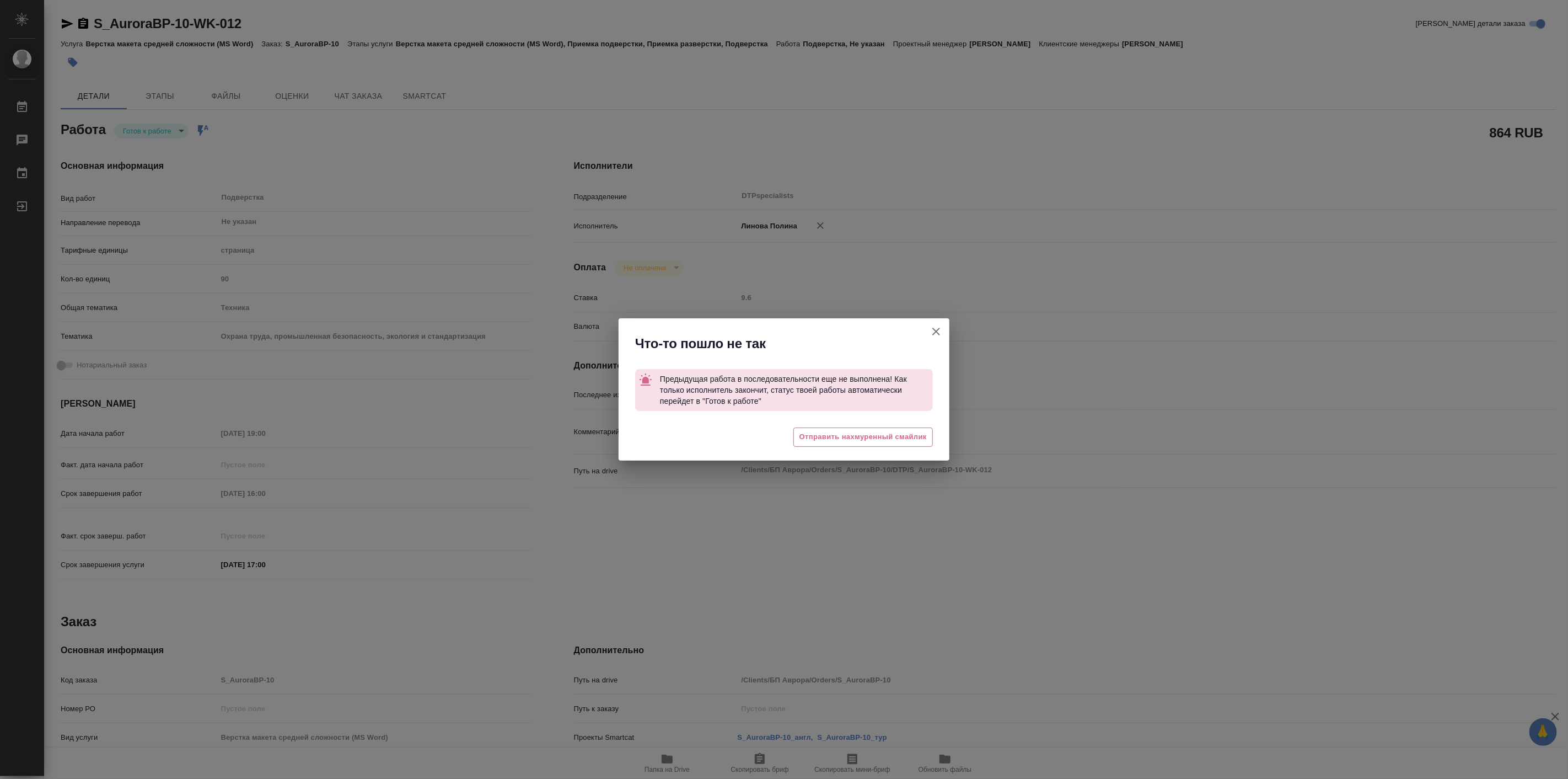
type textarea "x"
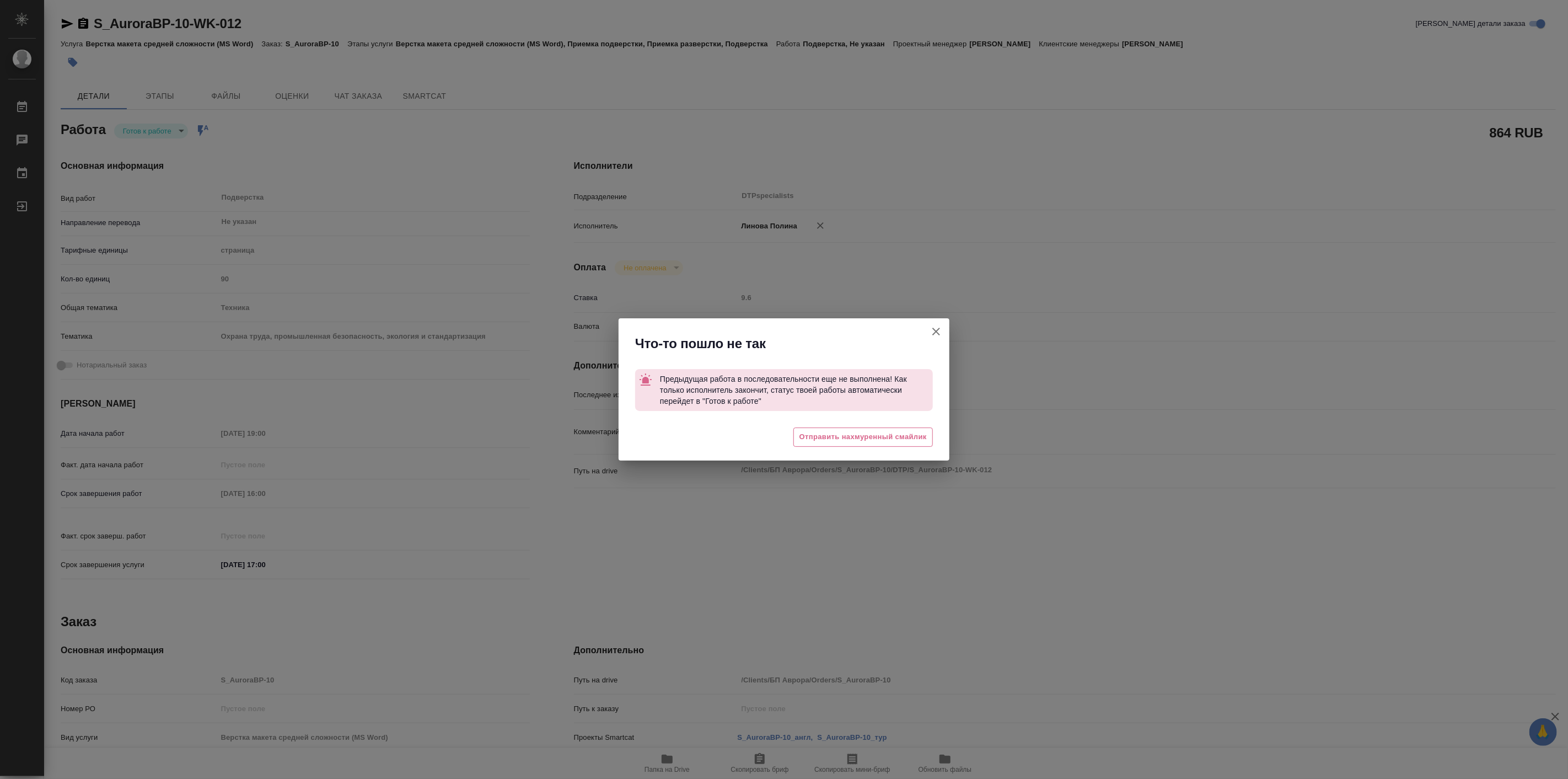
type textarea "x"
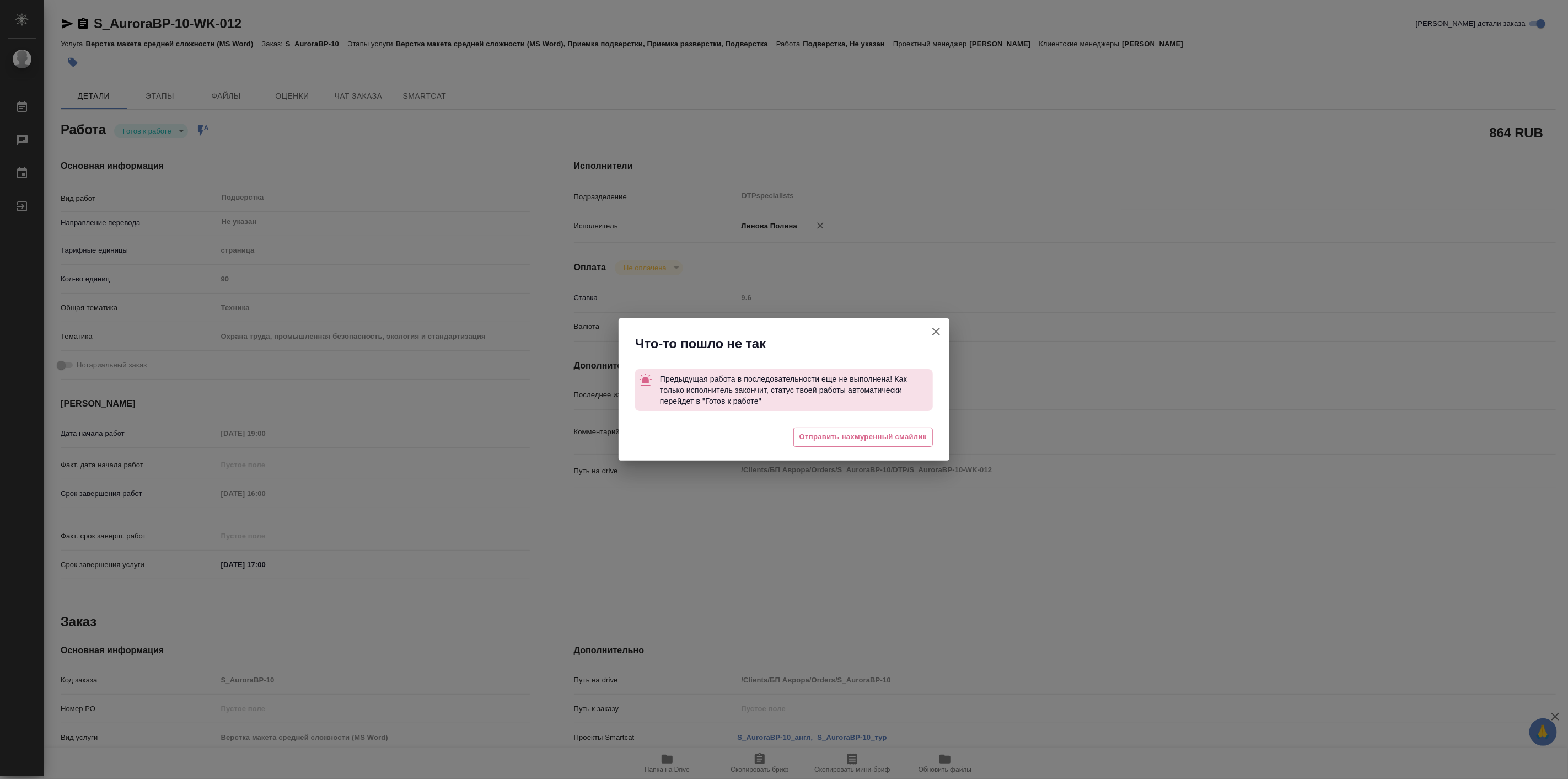
type textarea "x"
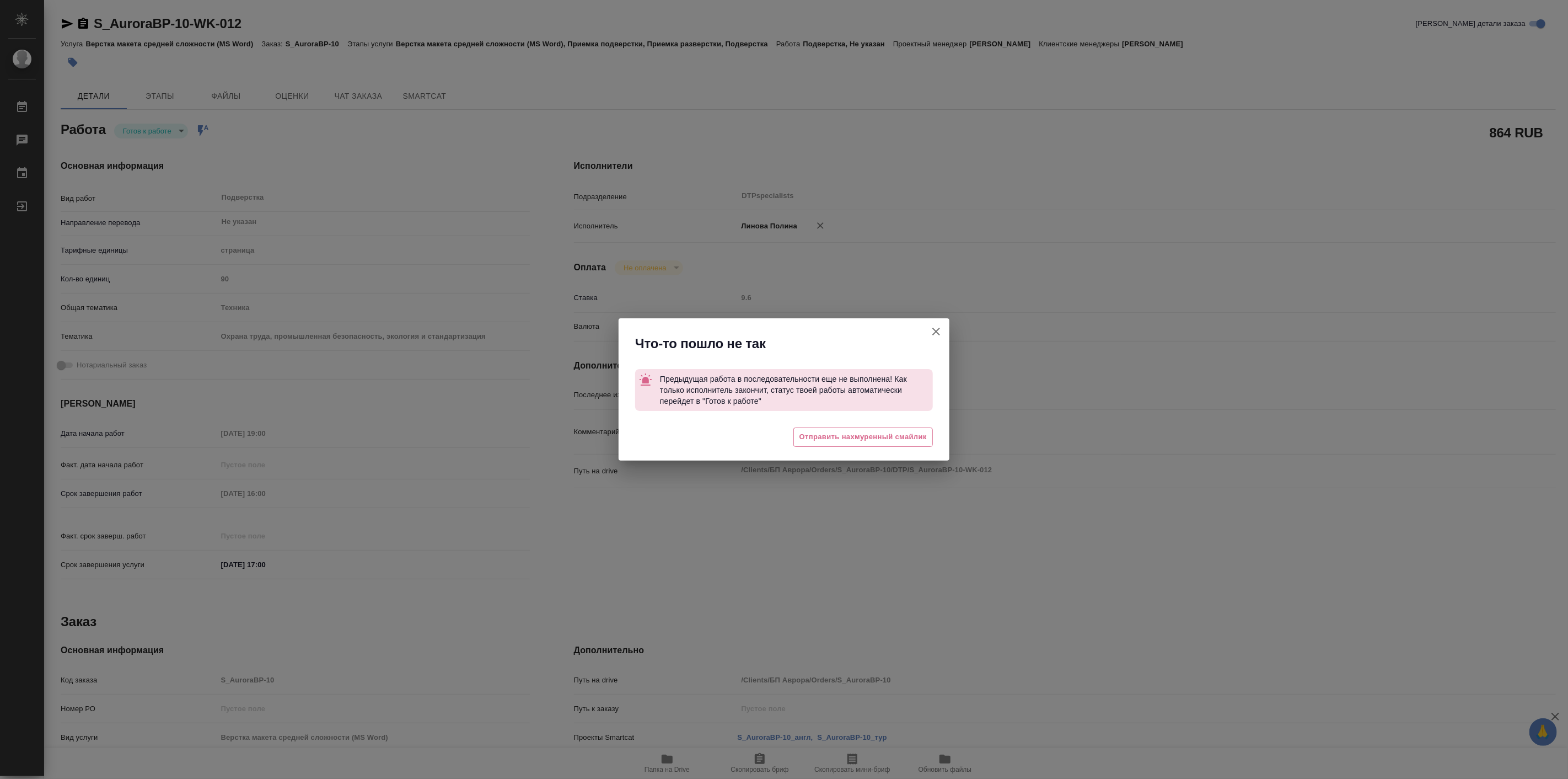
click at [942, 329] on icon "button" at bounding box center [937, 332] width 14 height 14
type textarea "x"
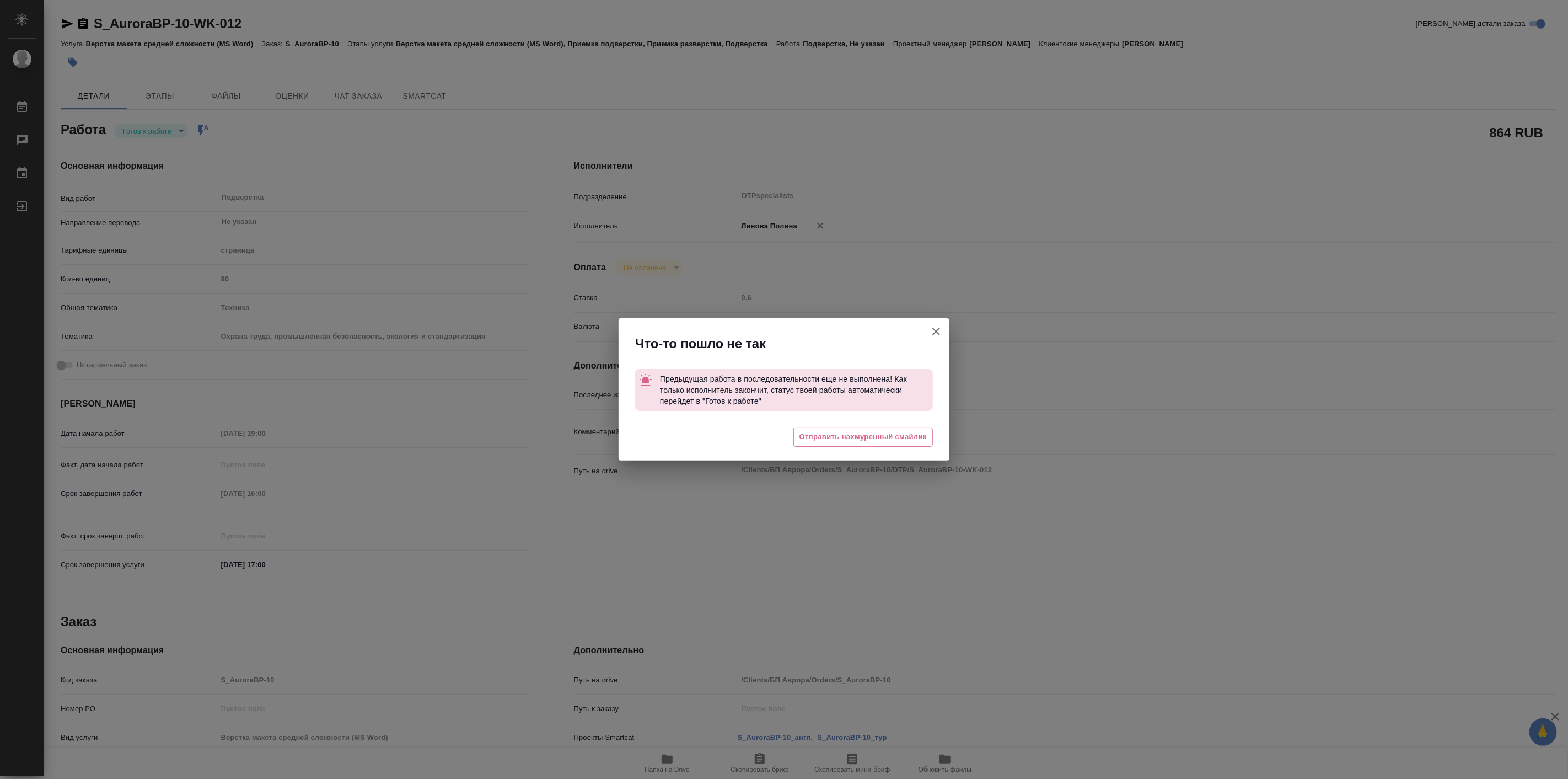
type textarea "x"
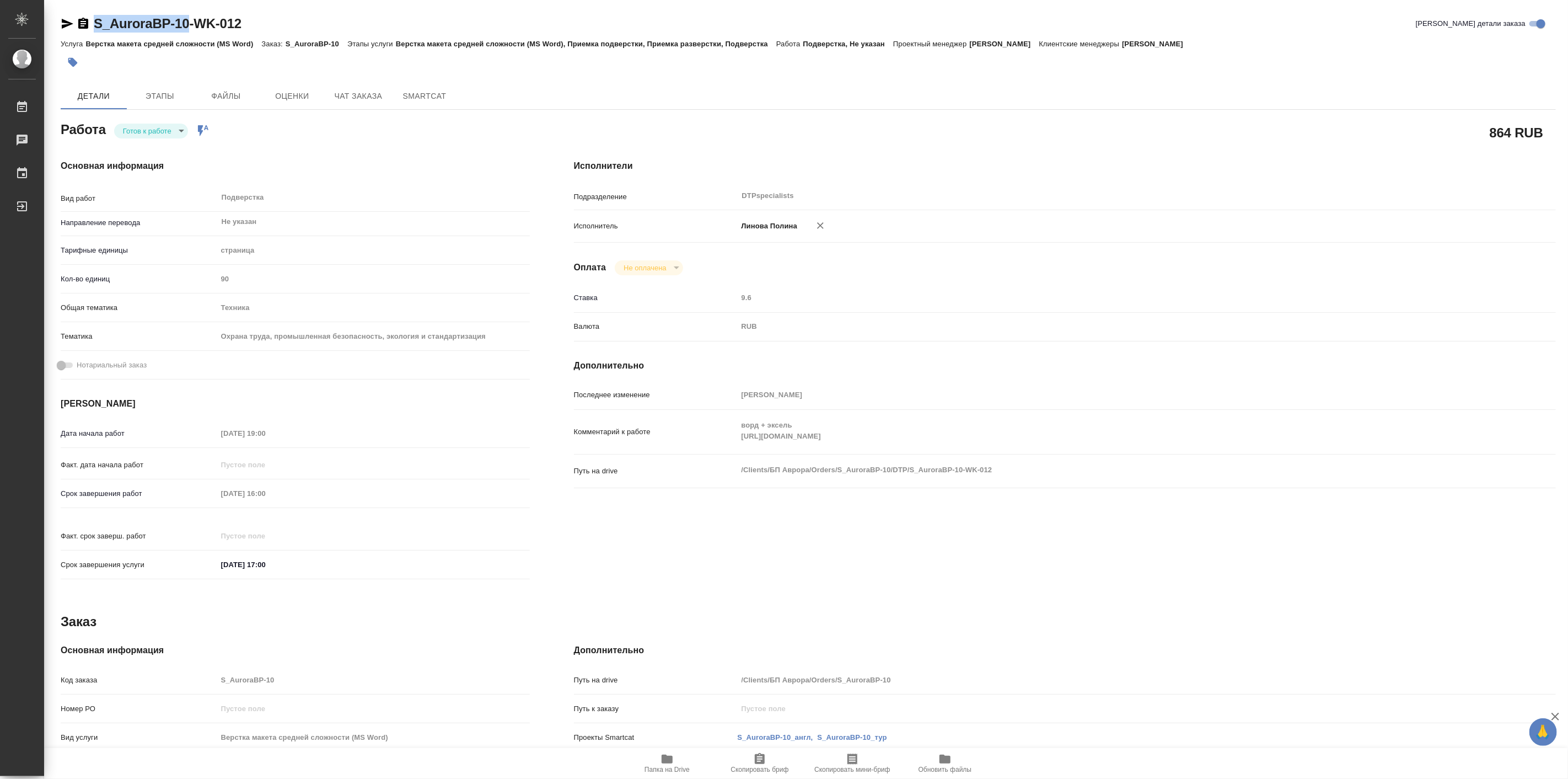
drag, startPoint x: 91, startPoint y: 7, endPoint x: 186, endPoint y: 28, distance: 97.3
click at [186, 28] on div "S_AuroraBP-10-WK-012 Кратко детали заказа Услуга Верстка макета средней сложнос…" at bounding box center [809, 469] width 1508 height 939
copy link "S_AuroraBP-10"
click at [169, 90] on span "Этапы" at bounding box center [159, 97] width 53 height 14
type textarea "x"
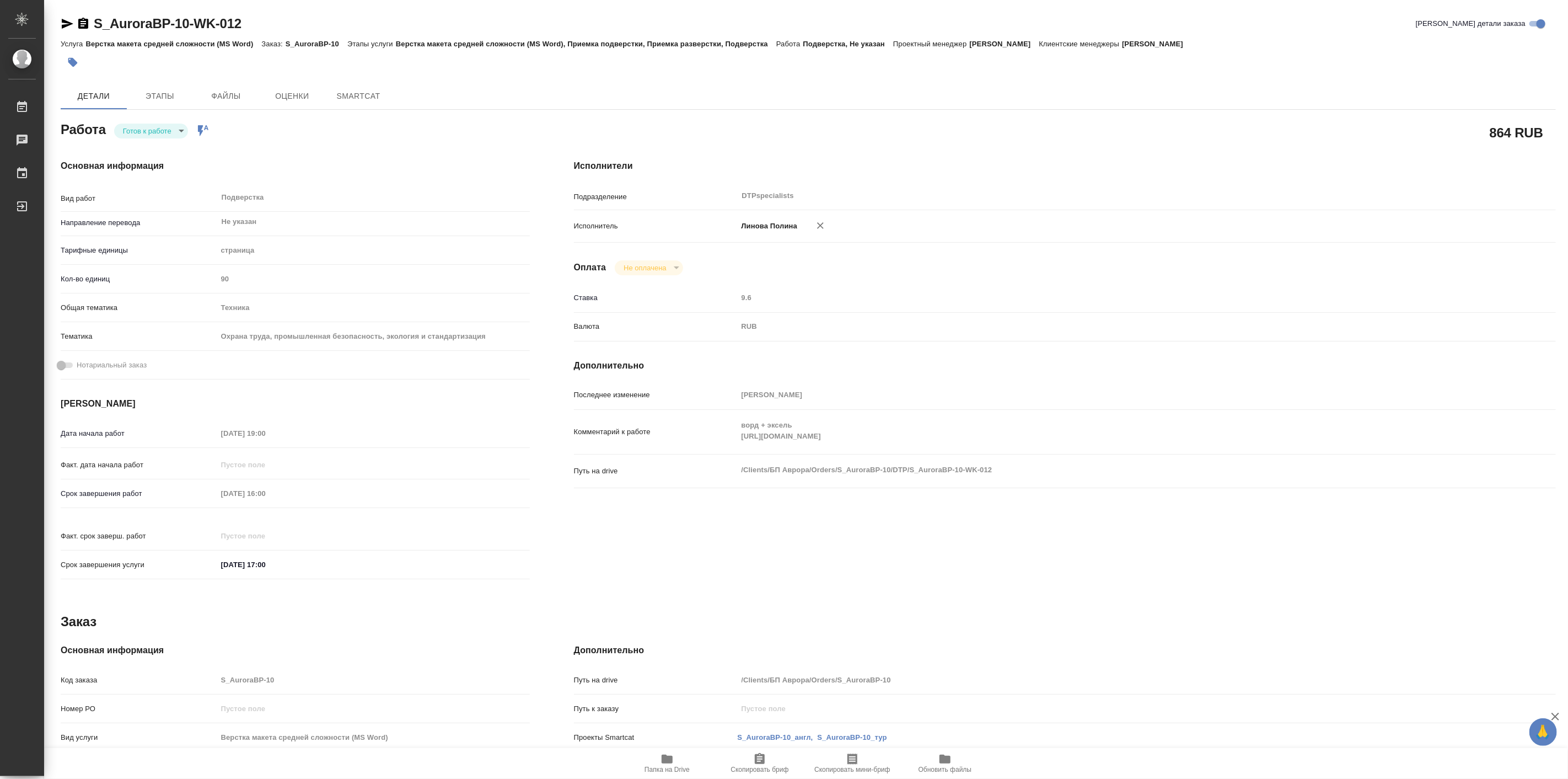
type textarea "x"
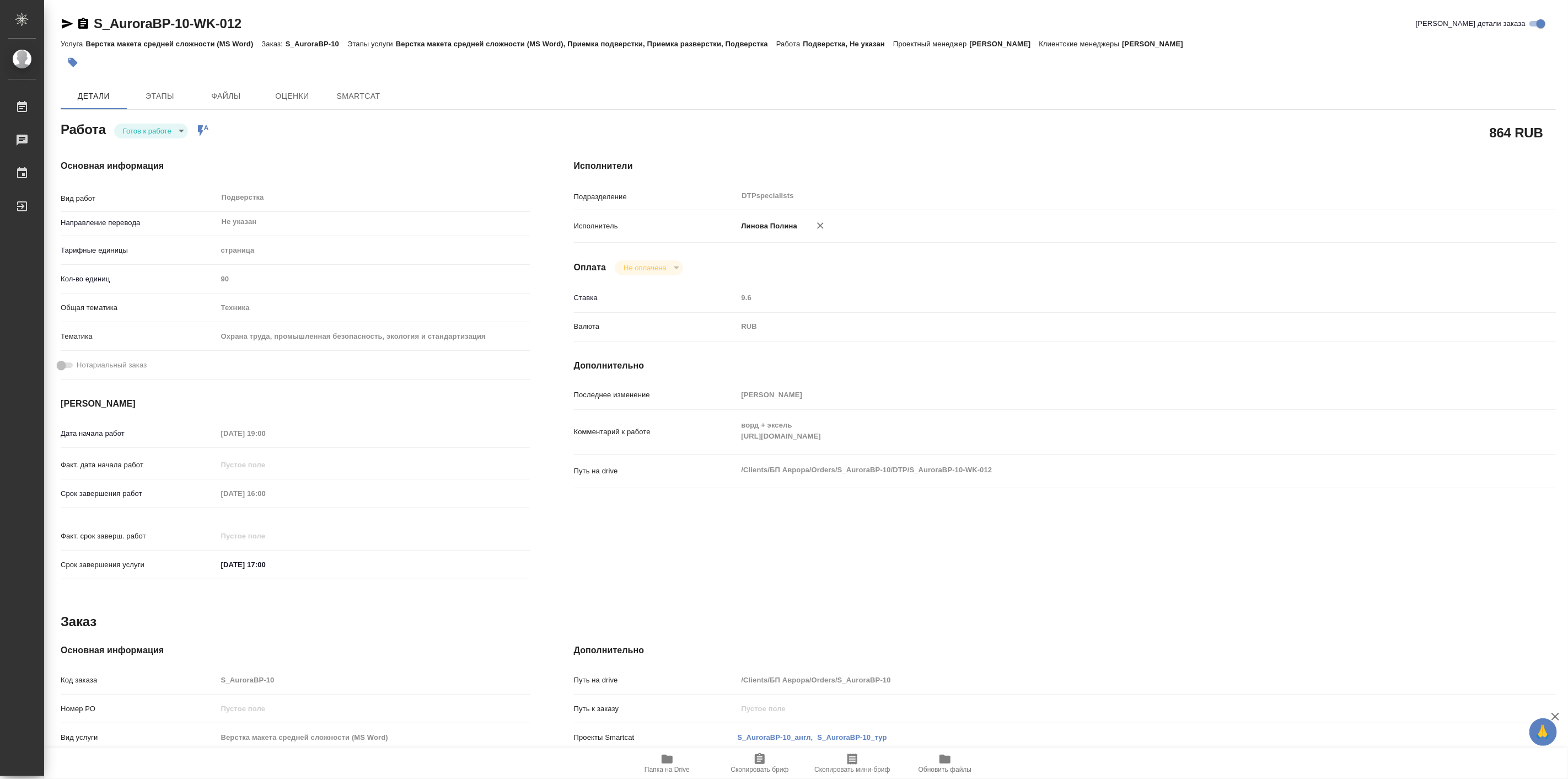
type textarea "x"
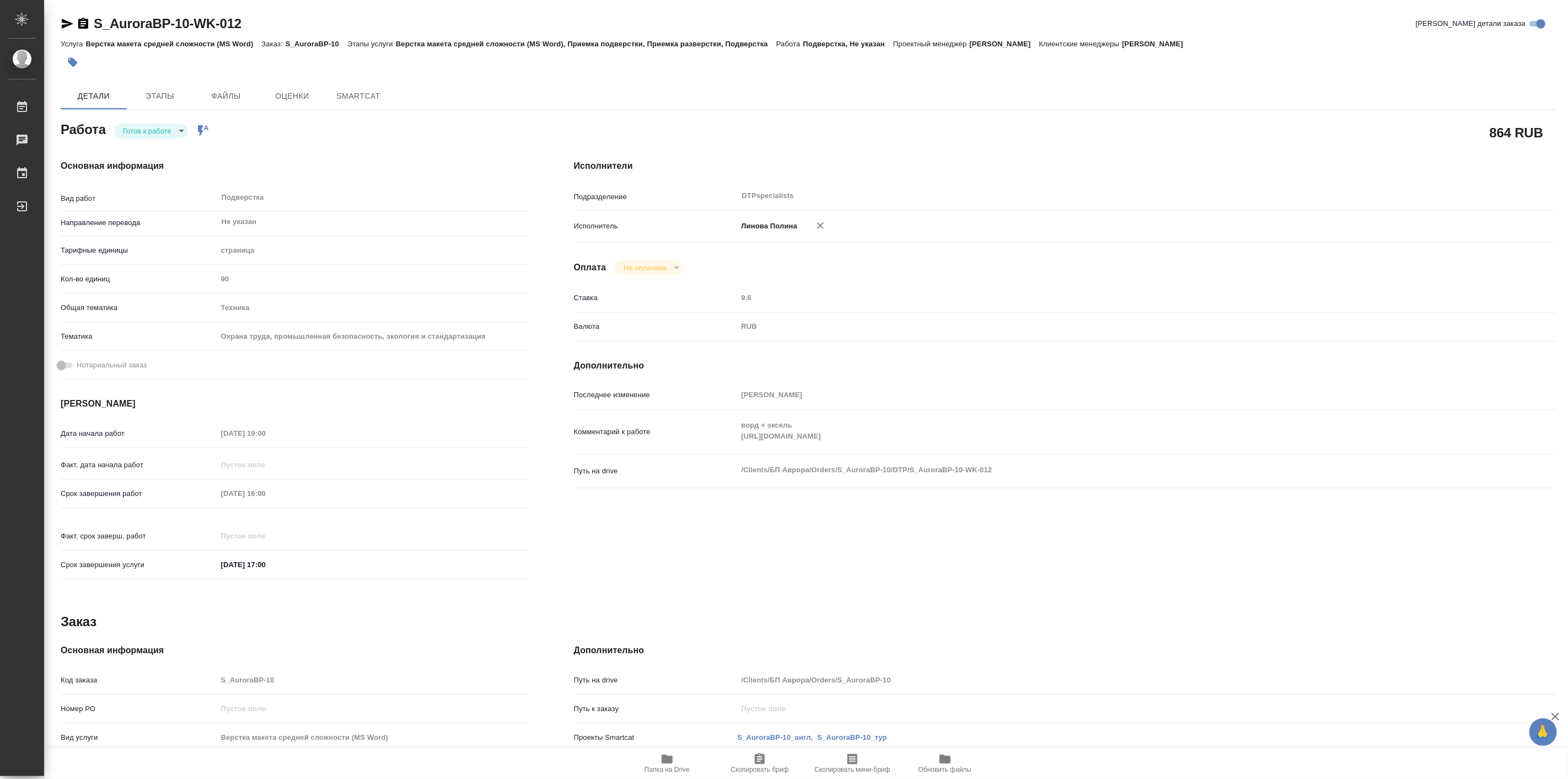
type textarea "x"
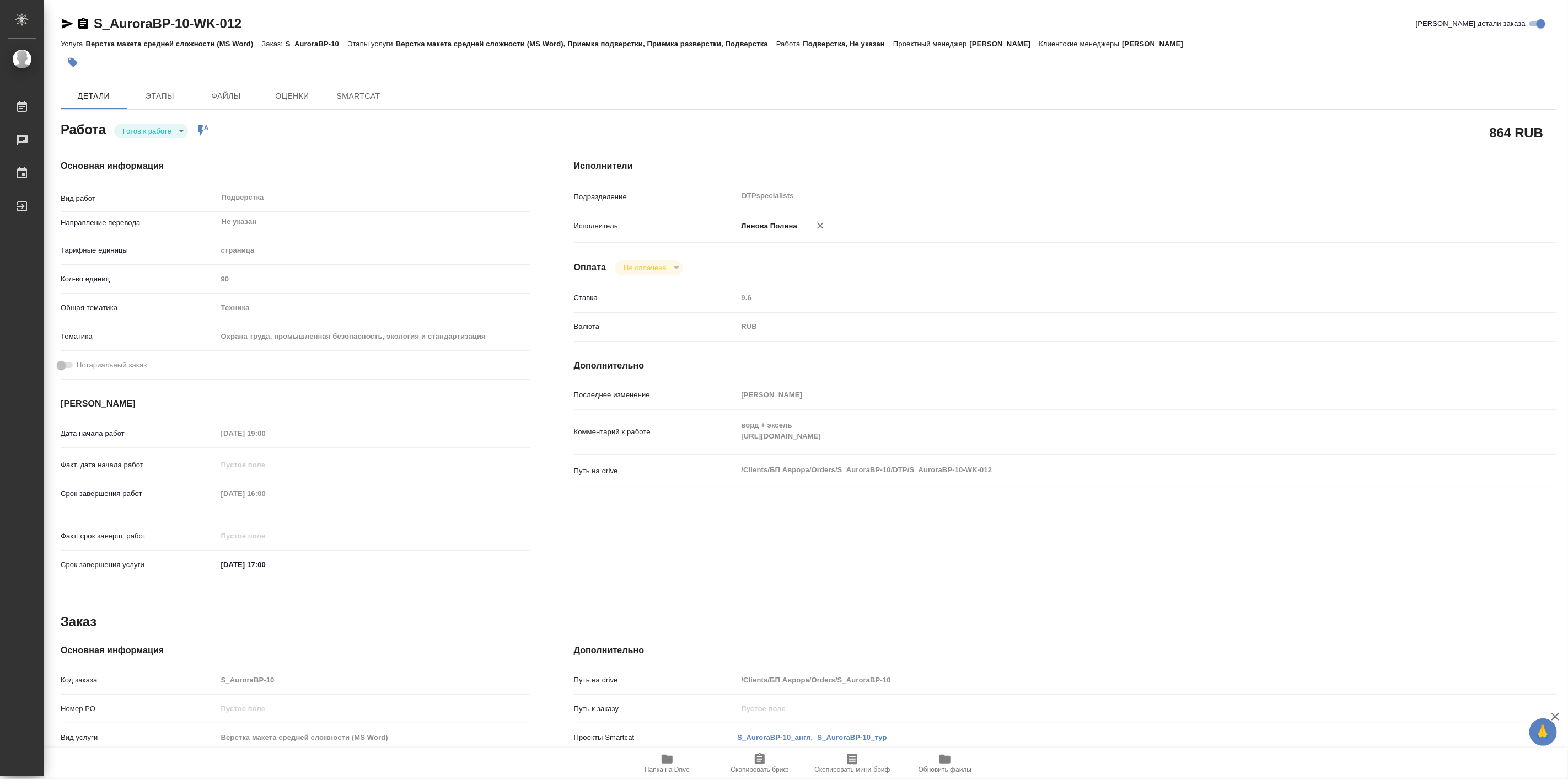
type textarea "x"
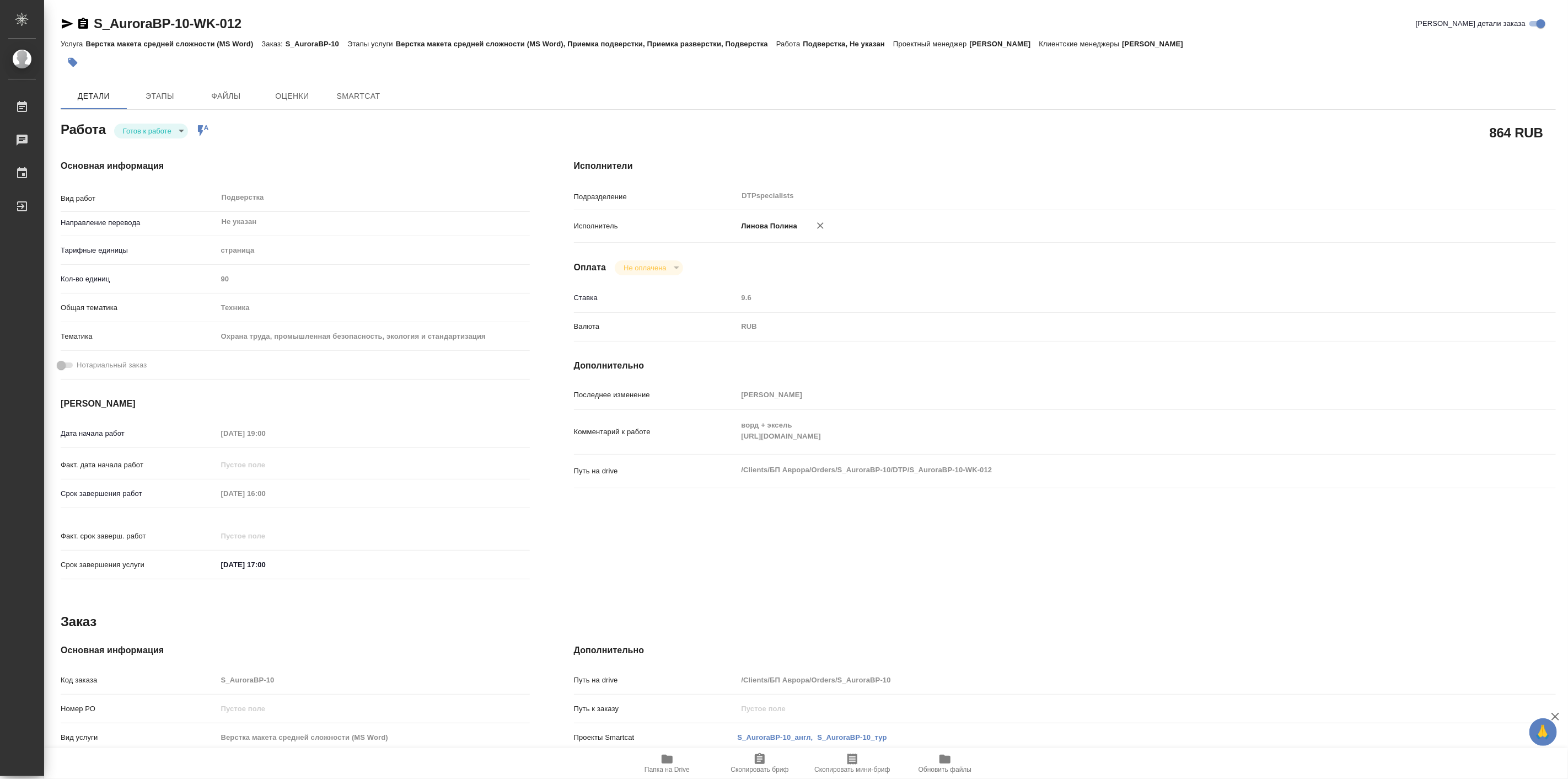
type textarea "x"
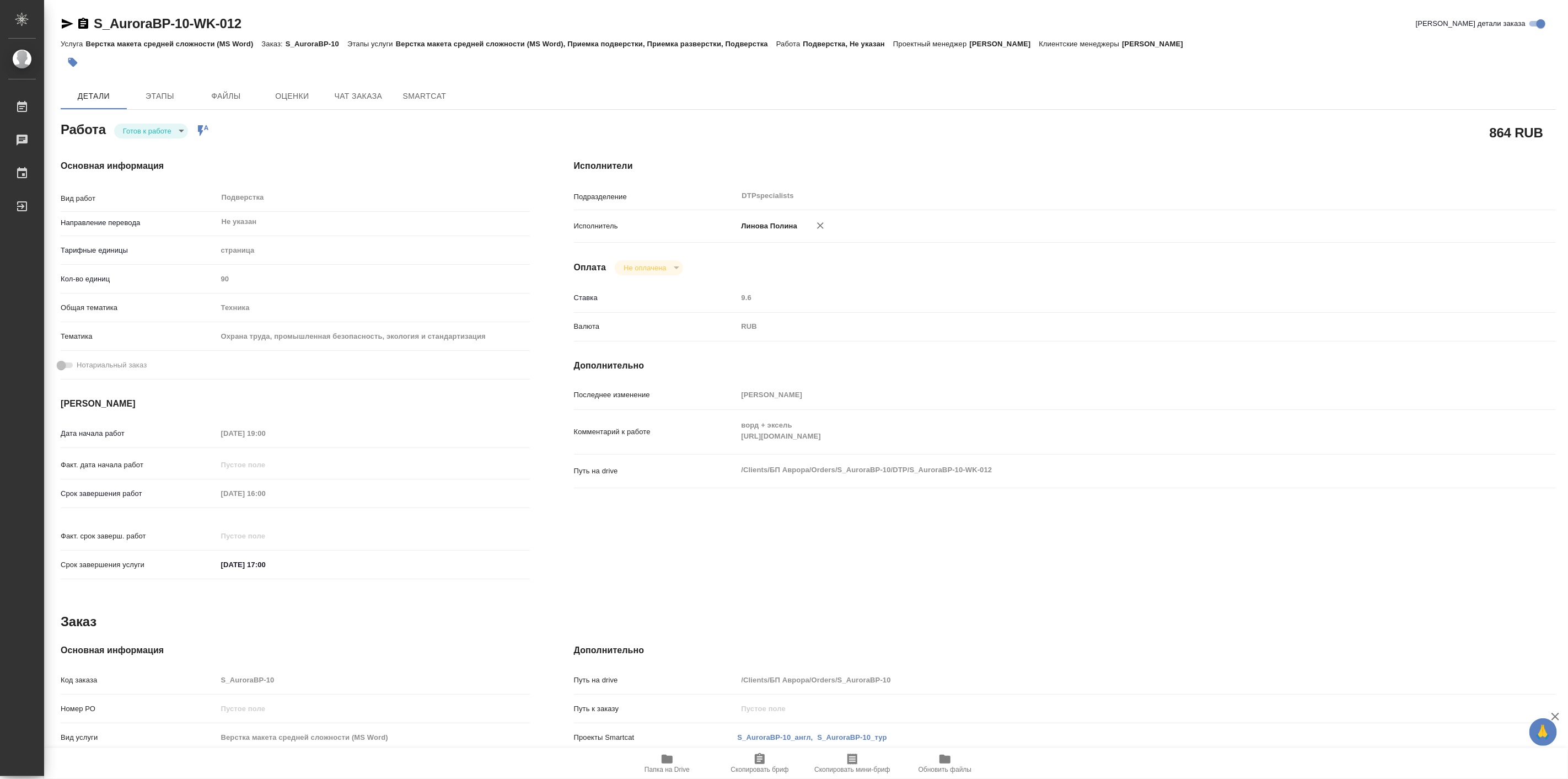
type textarea "x"
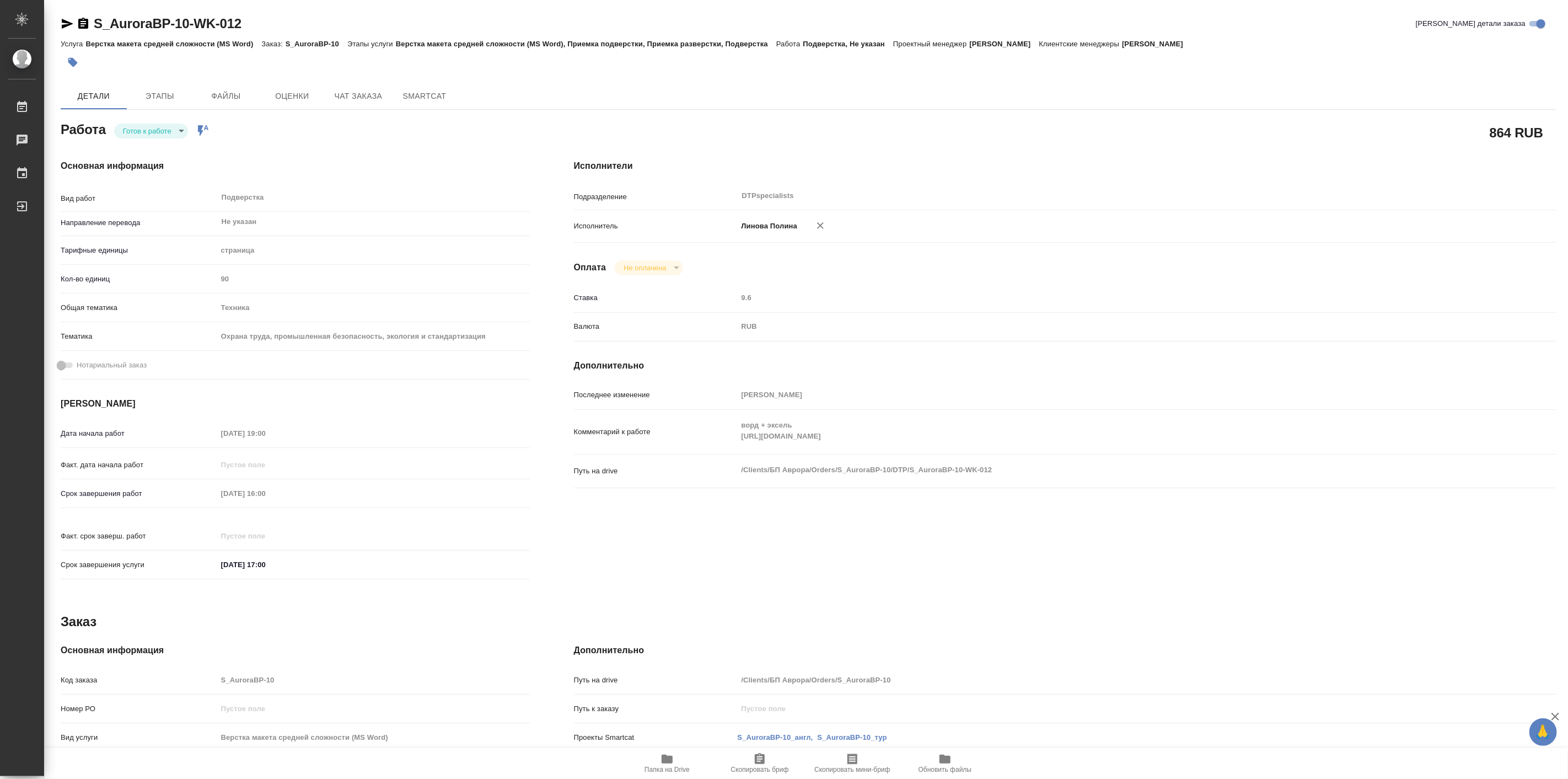
type textarea "x"
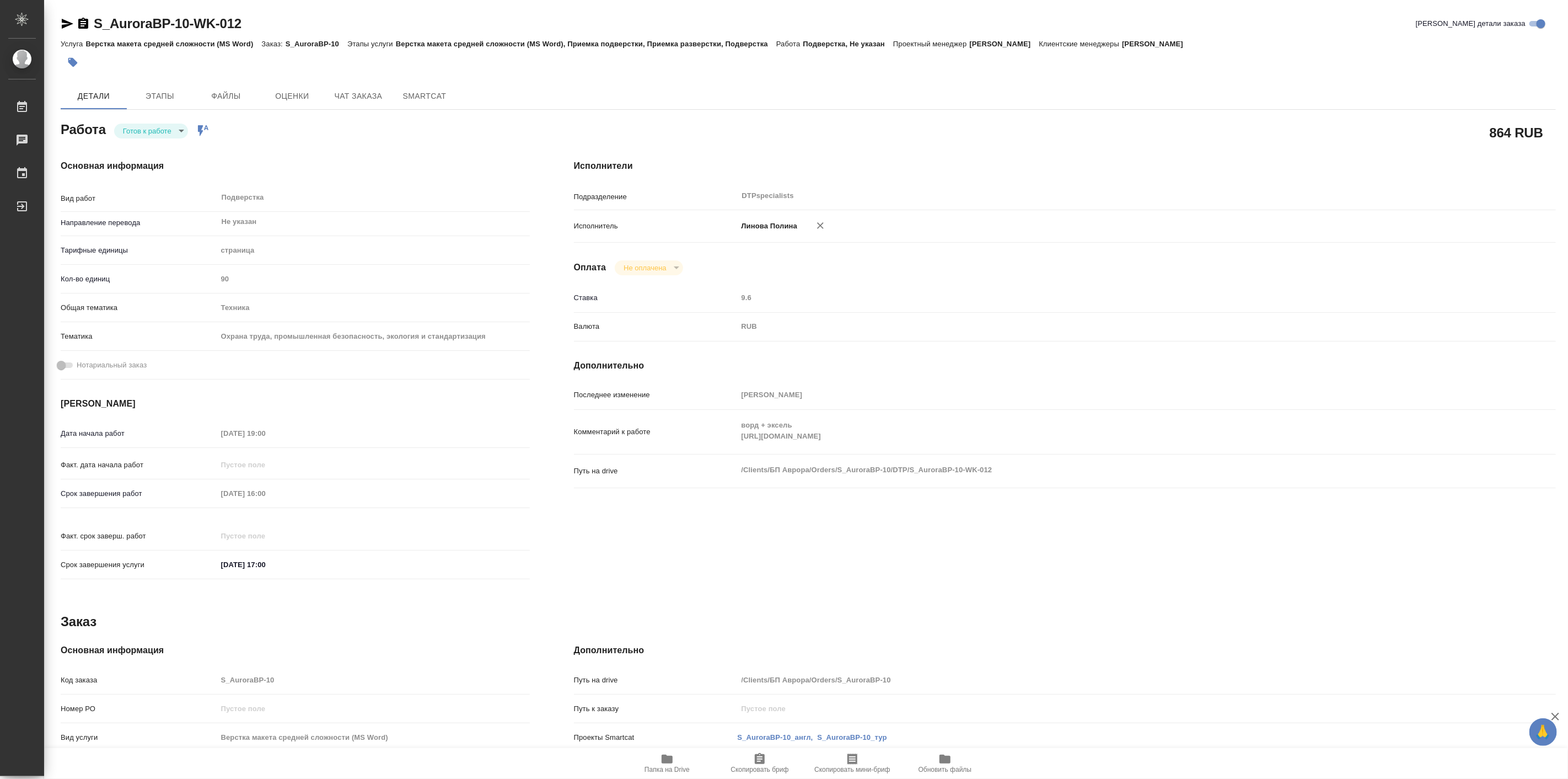
type textarea "x"
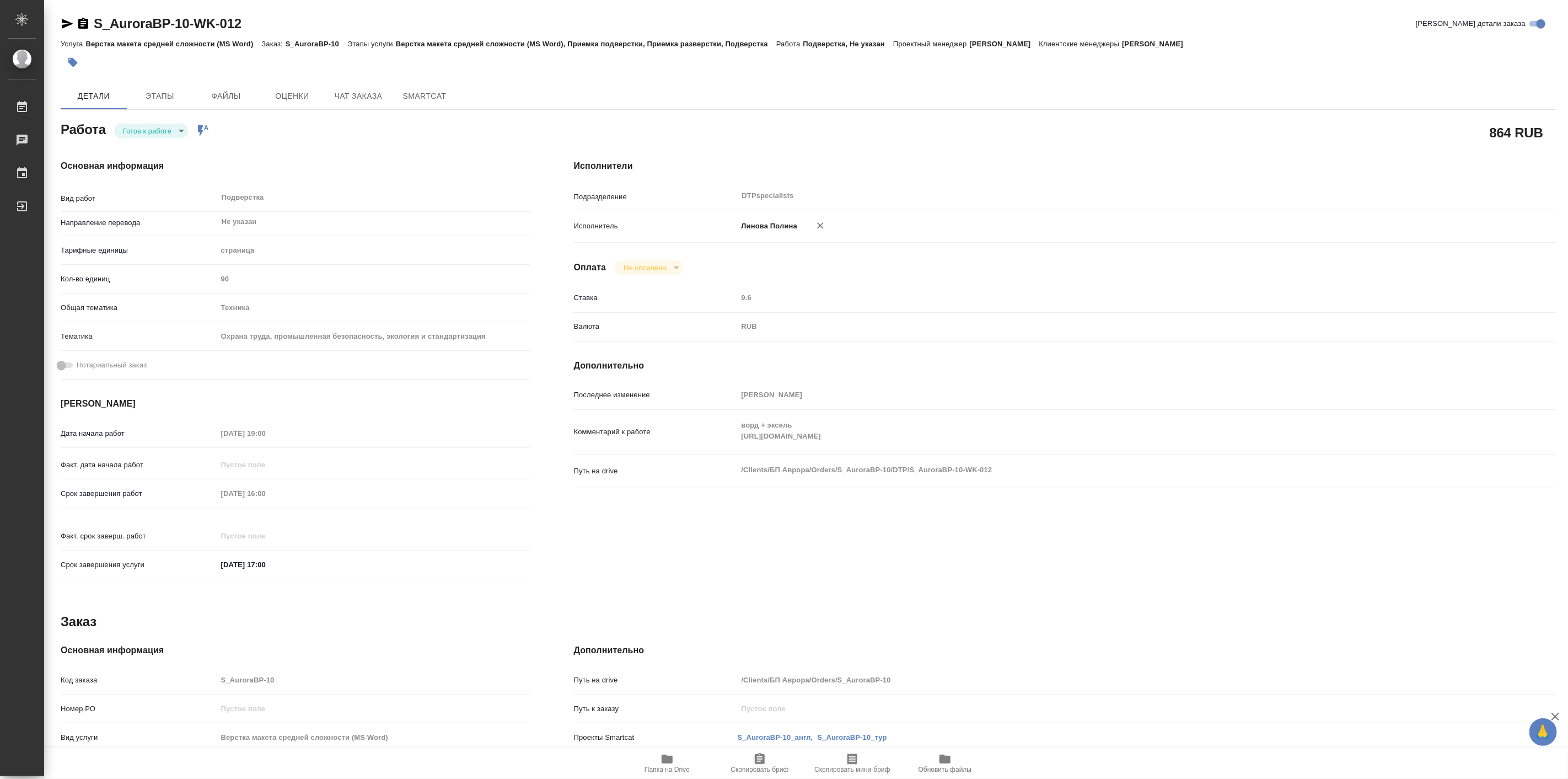
type textarea "x"
click at [65, 17] on icon "button" at bounding box center [68, 24] width 14 height 14
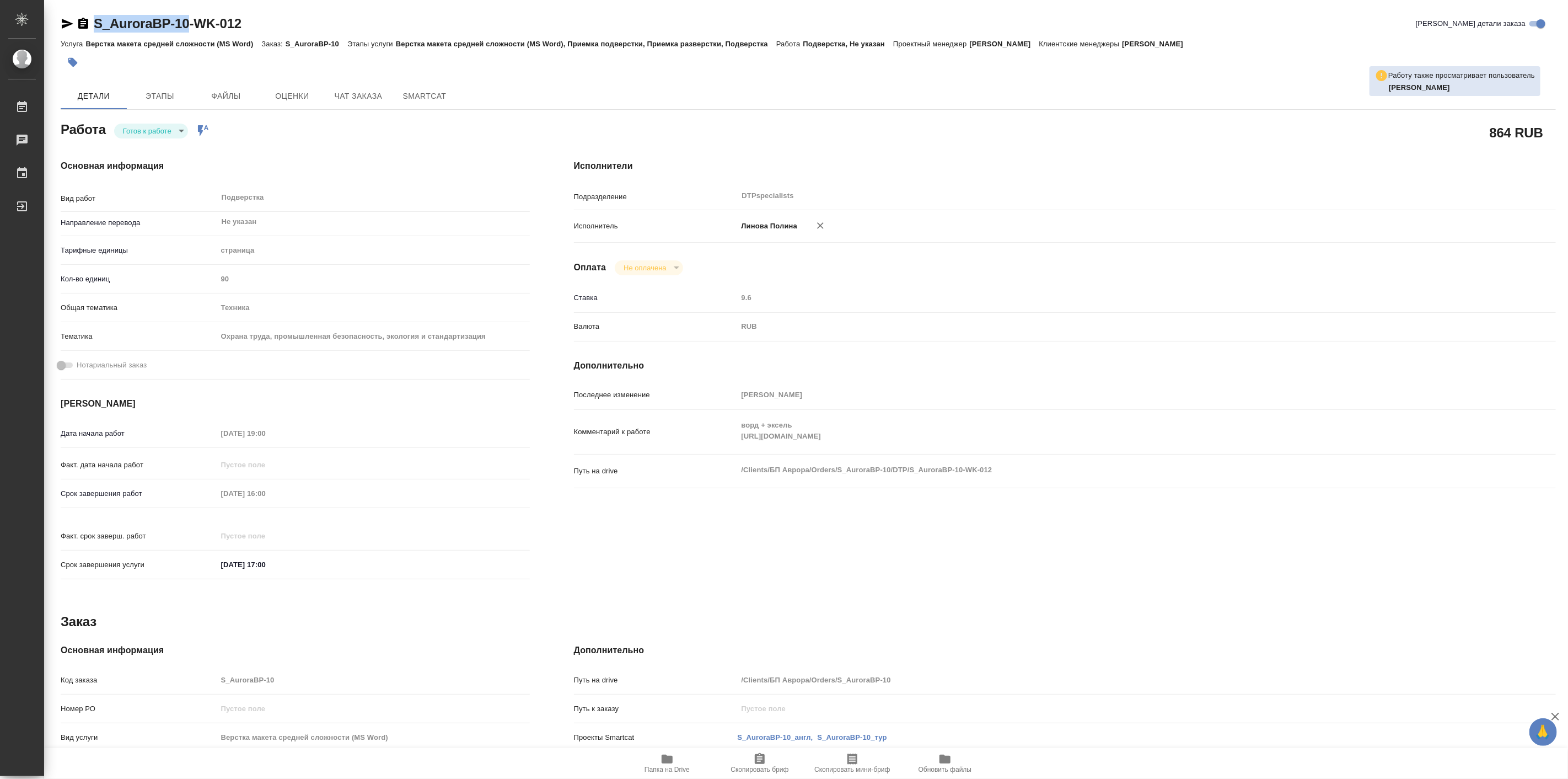
drag, startPoint x: 94, startPoint y: 9, endPoint x: 185, endPoint y: 16, distance: 91.3
click at [185, 16] on div "S_AuroraBP-10-WK-012 Кратко детали заказа Услуга Верстка макета средней сложнос…" at bounding box center [809, 469] width 1508 height 939
copy link "S_AuroraBP-10"
type textarea "x"
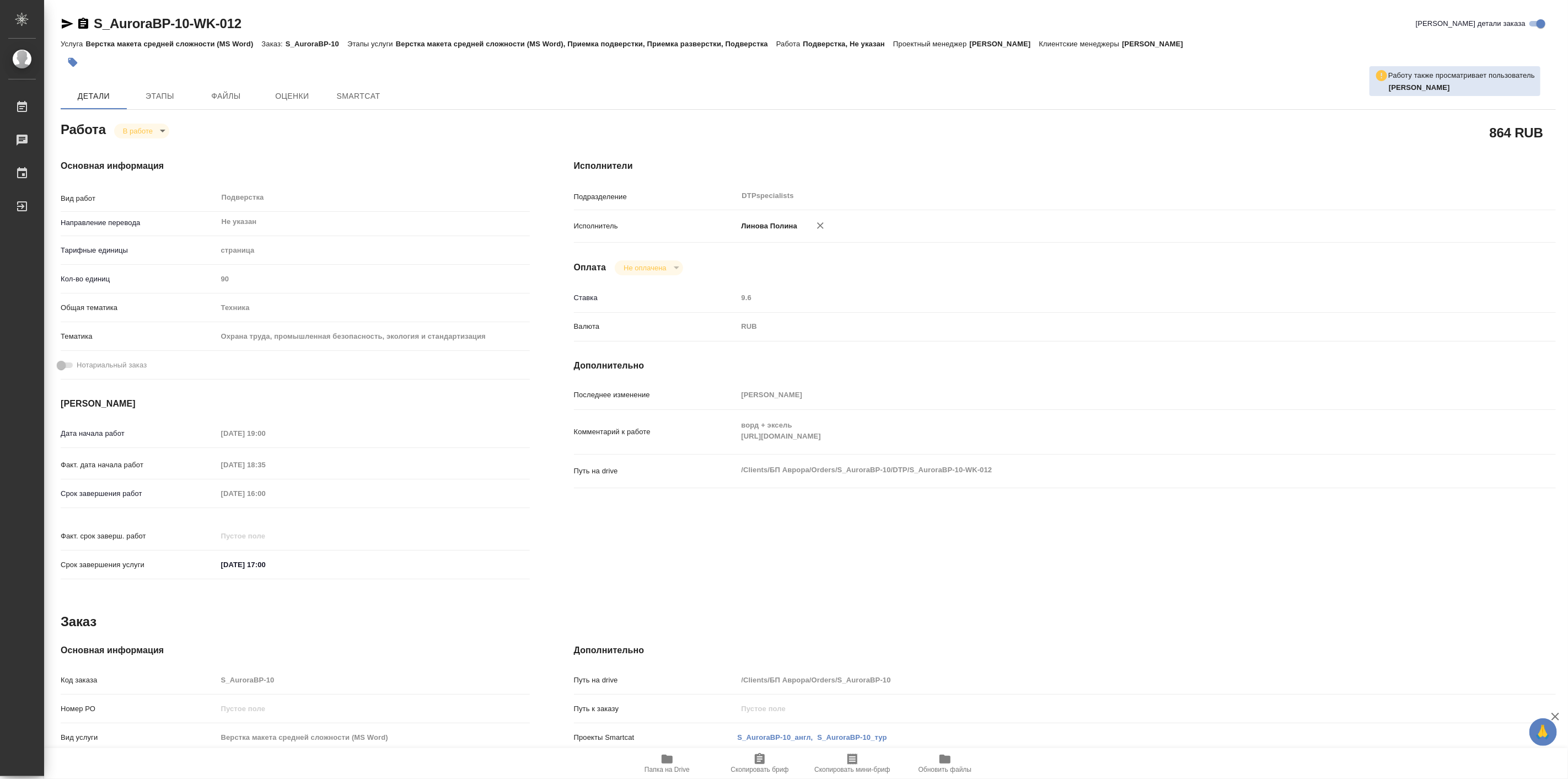
type textarea "x"
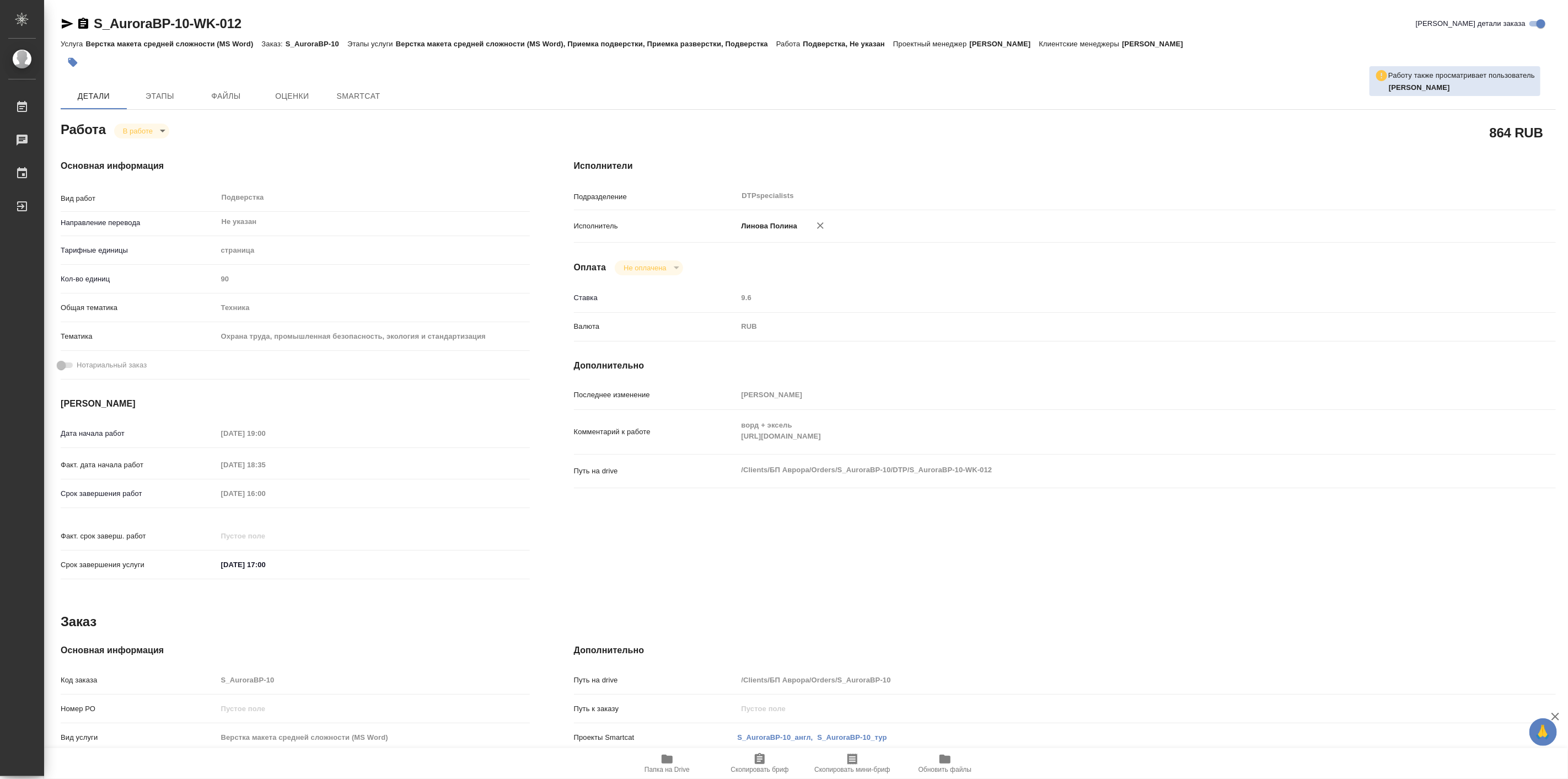
type textarea "x"
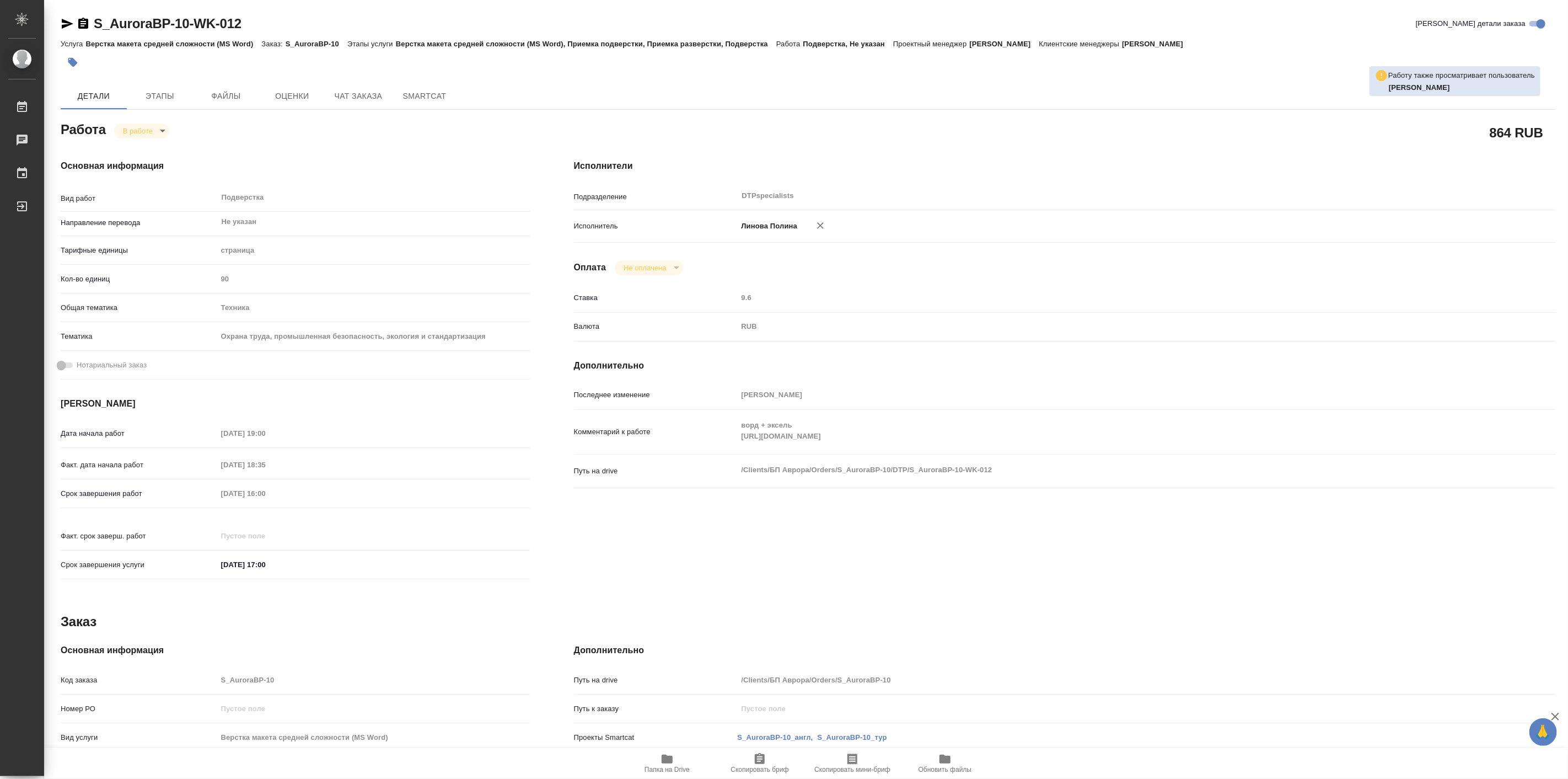
type textarea "x"
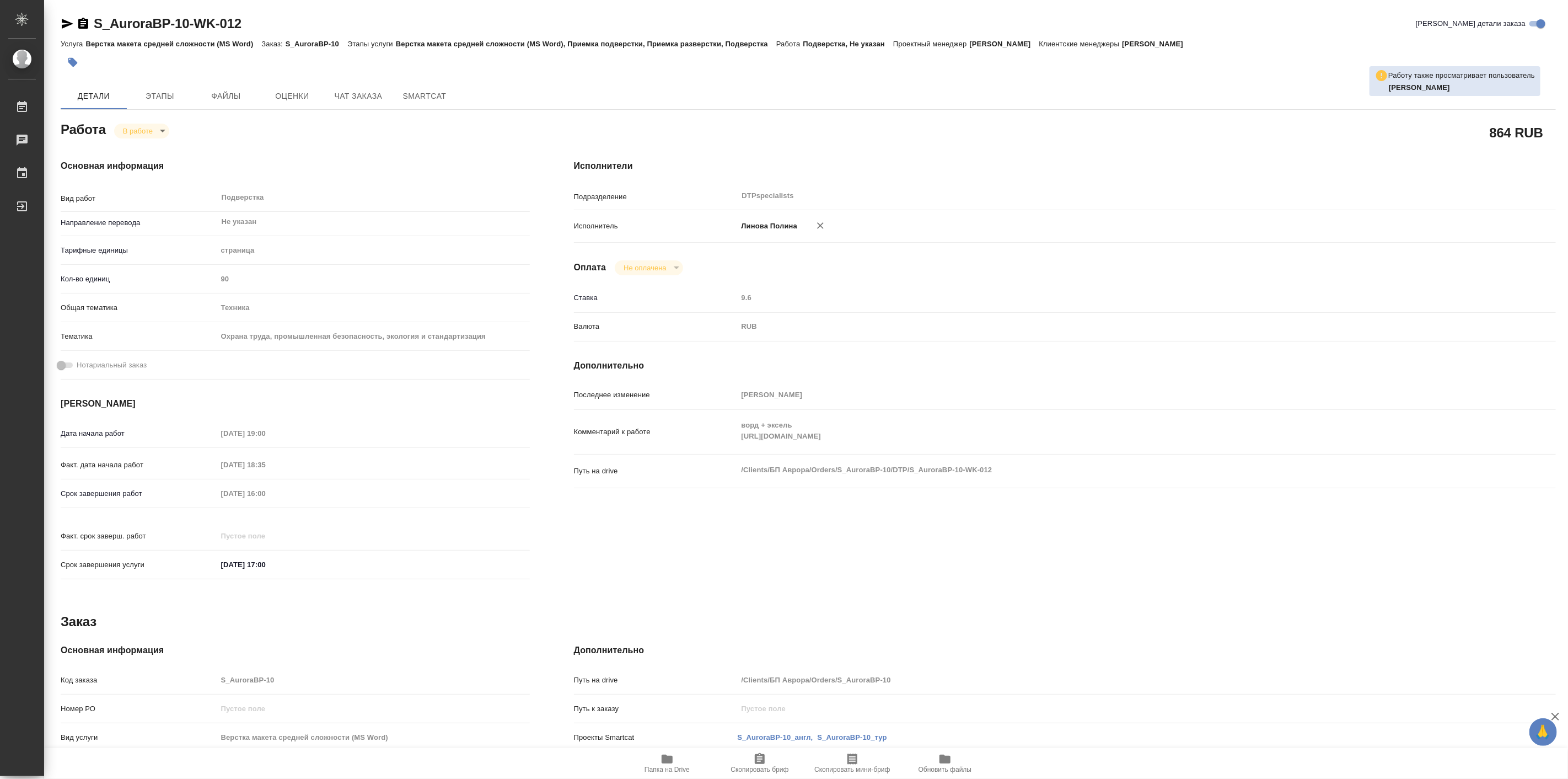
type textarea "x"
click at [657, 765] on span "Папка на Drive" at bounding box center [667, 769] width 45 height 8
